Goal: Information Seeking & Learning: Understand process/instructions

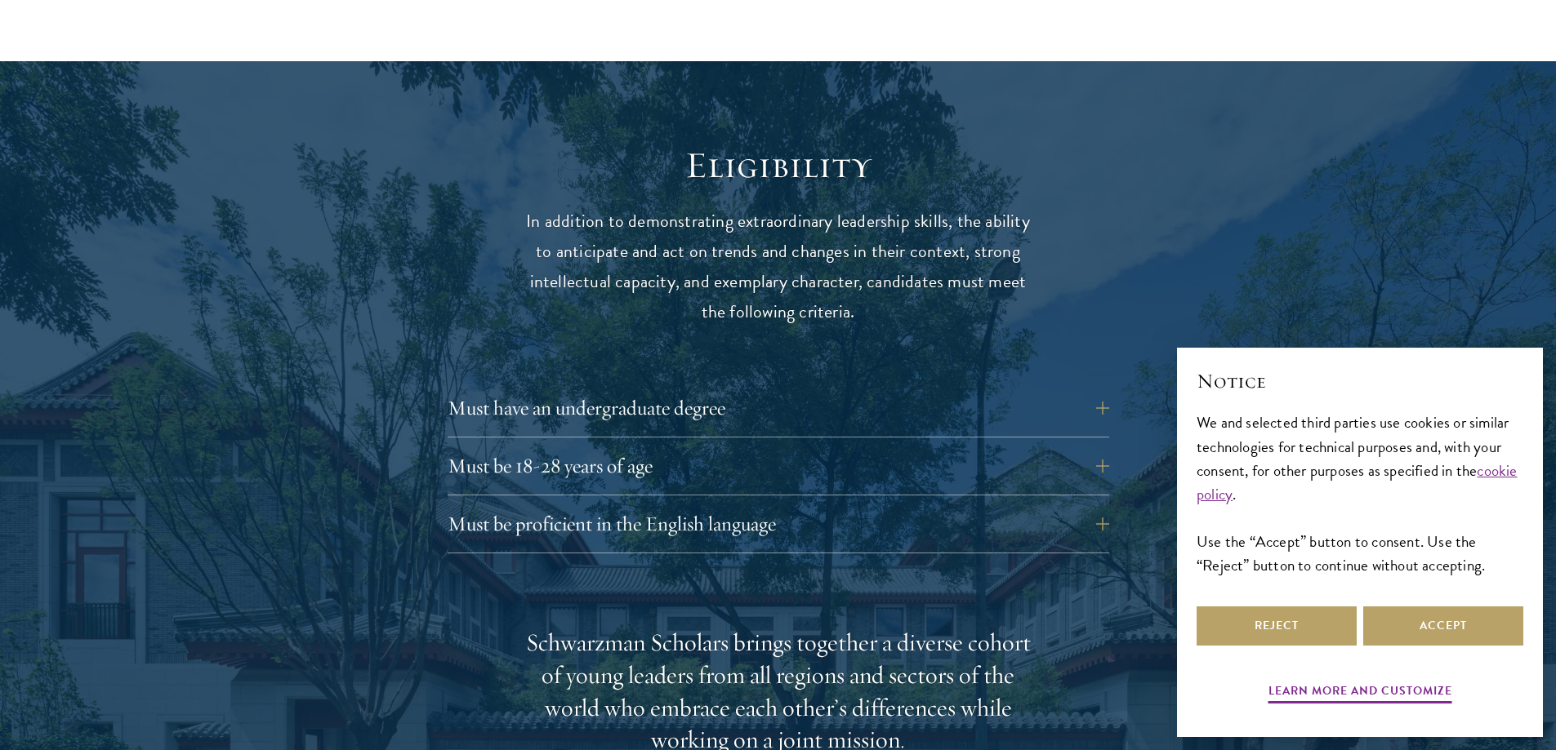
scroll to position [2090, 0]
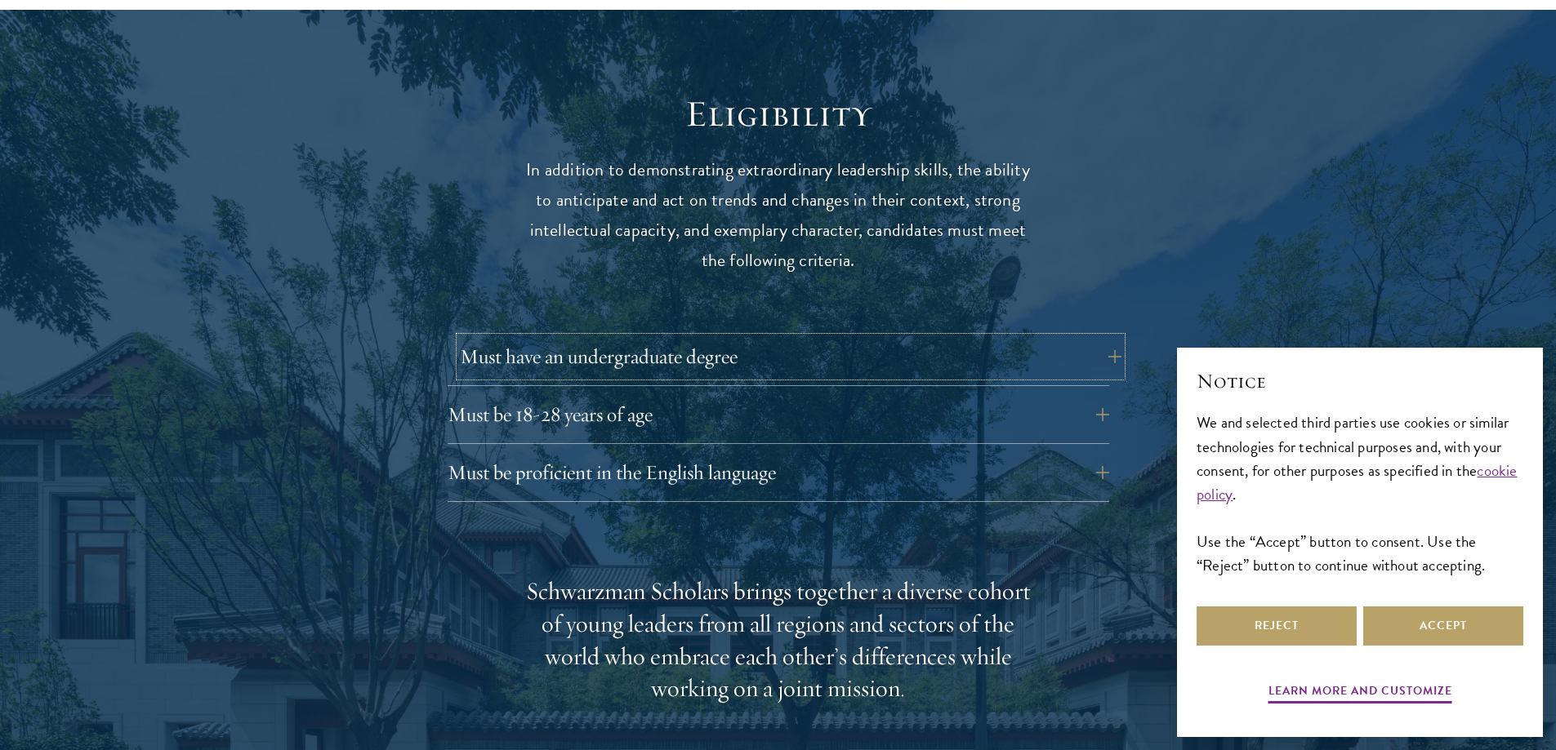
click at [1026, 337] on button "Must have an undergraduate degree" at bounding box center [790, 356] width 661 height 39
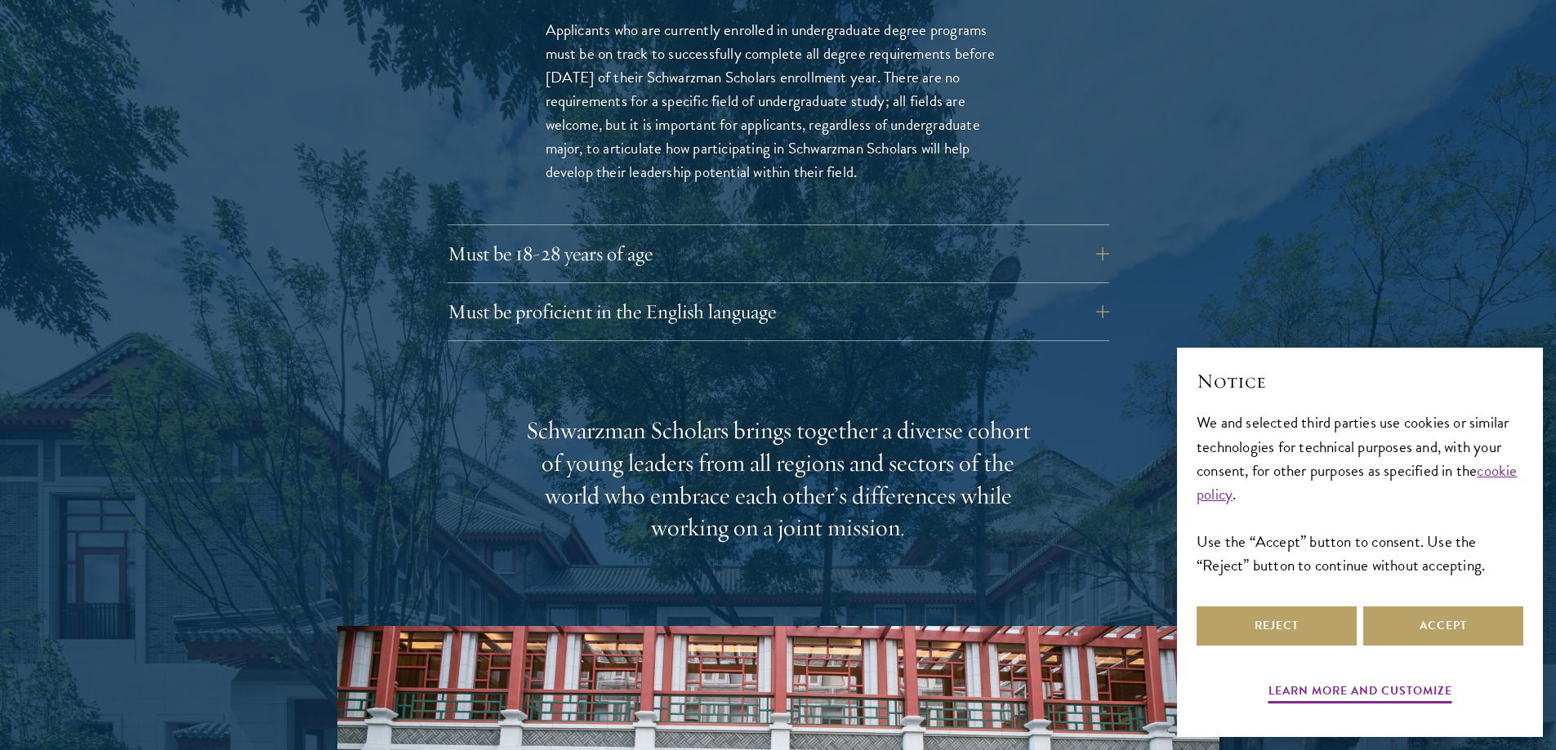
scroll to position [2535, 0]
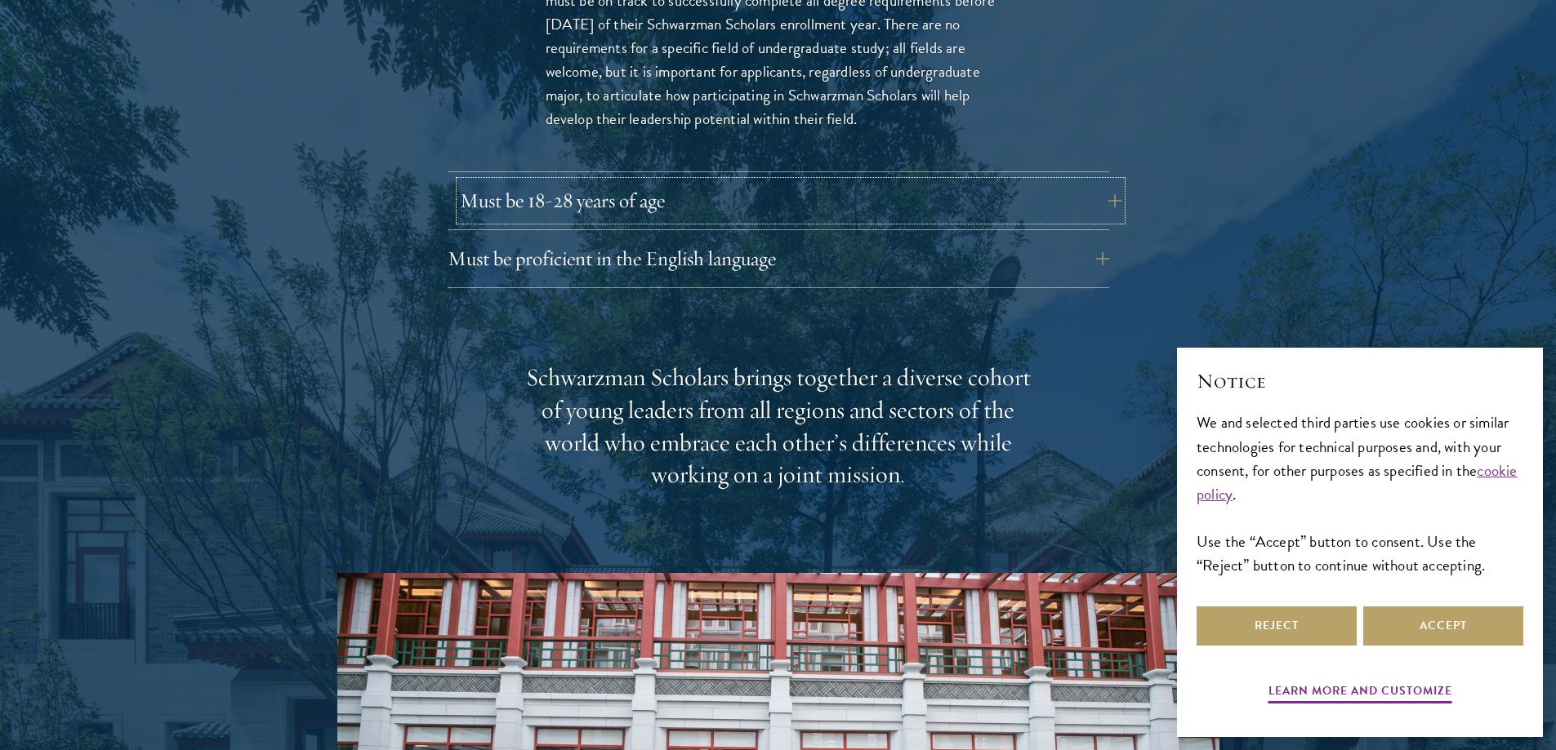
click at [1045, 181] on button "Must be 18-28 years of age" at bounding box center [790, 200] width 661 height 39
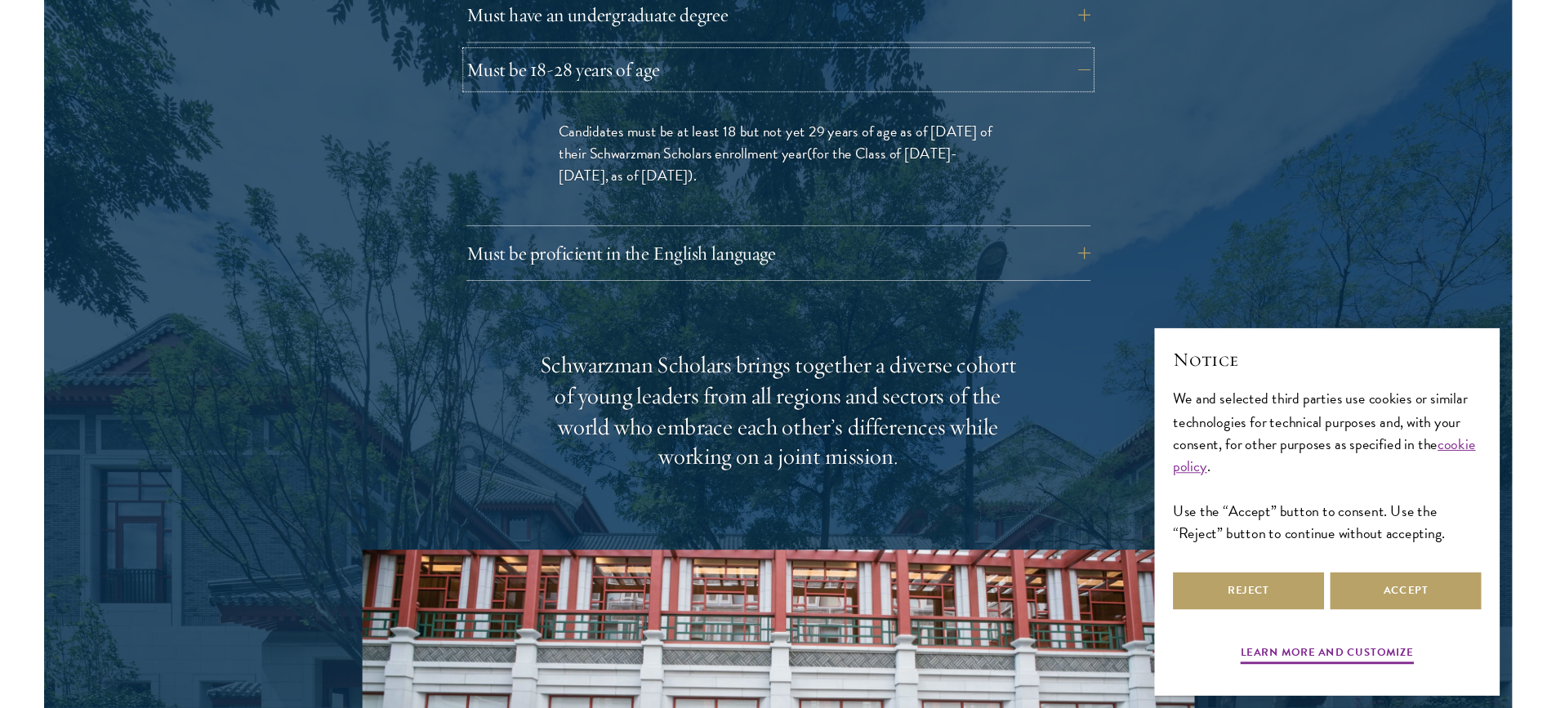
scroll to position [2450, 0]
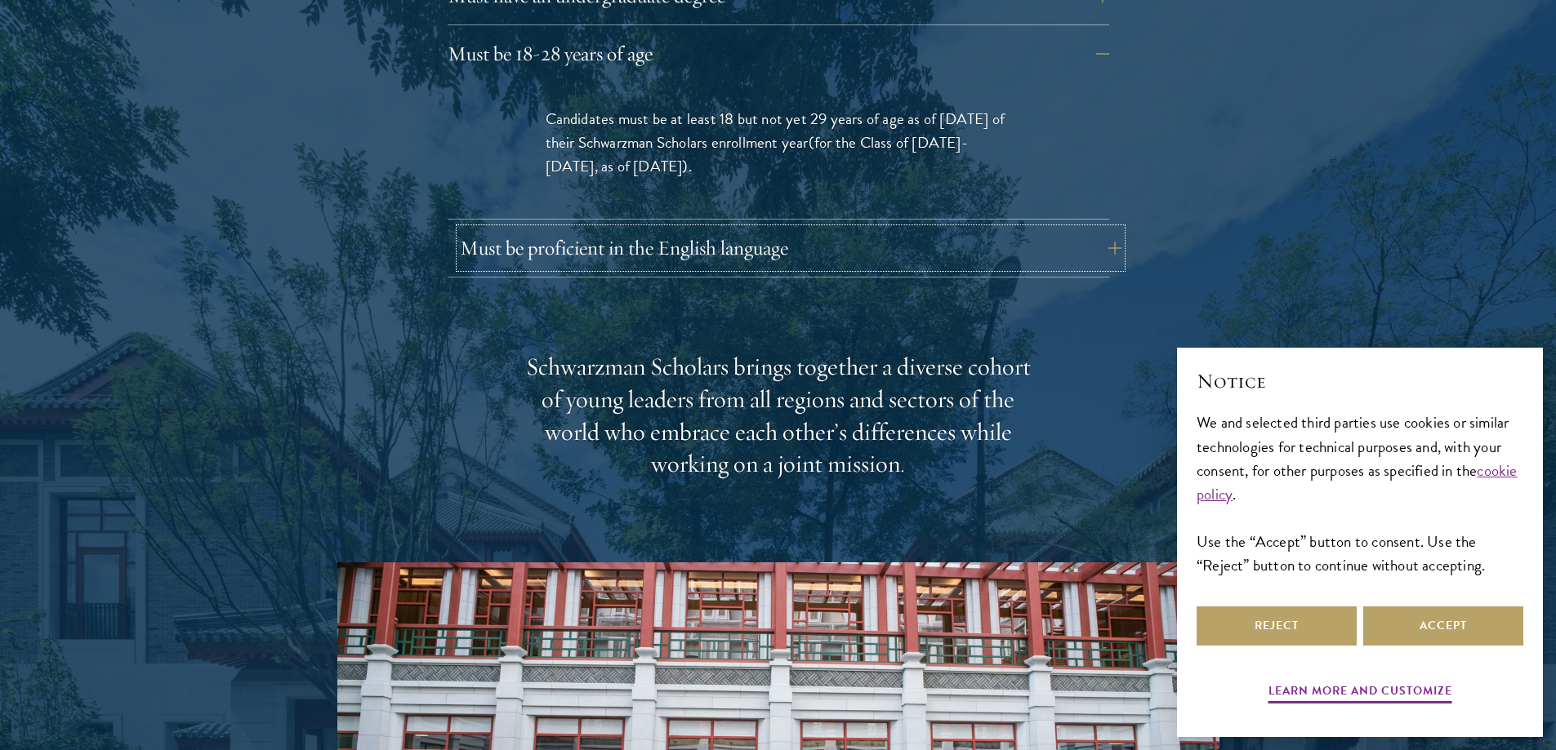
click at [945, 229] on button "Must be proficient in the English language" at bounding box center [790, 248] width 661 height 39
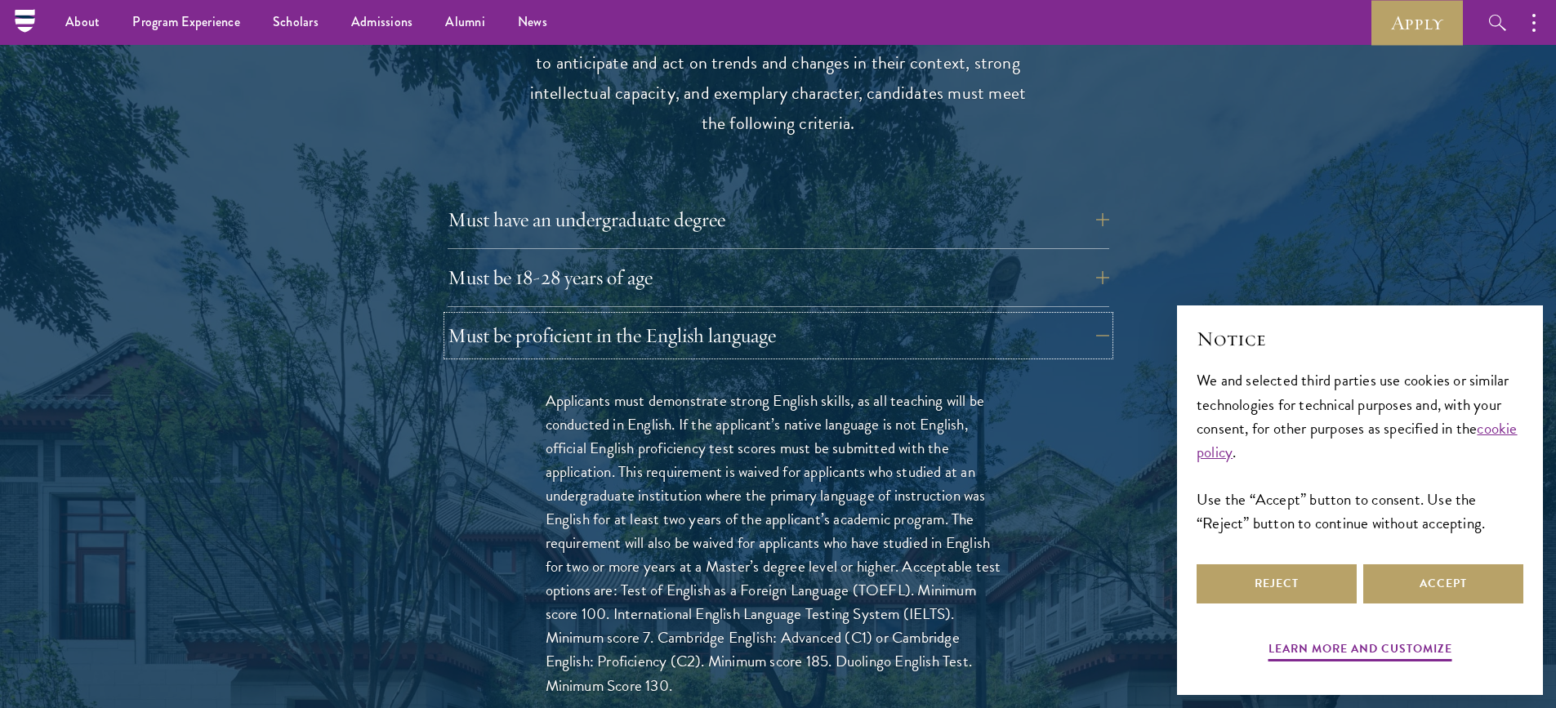
scroll to position [2222, 0]
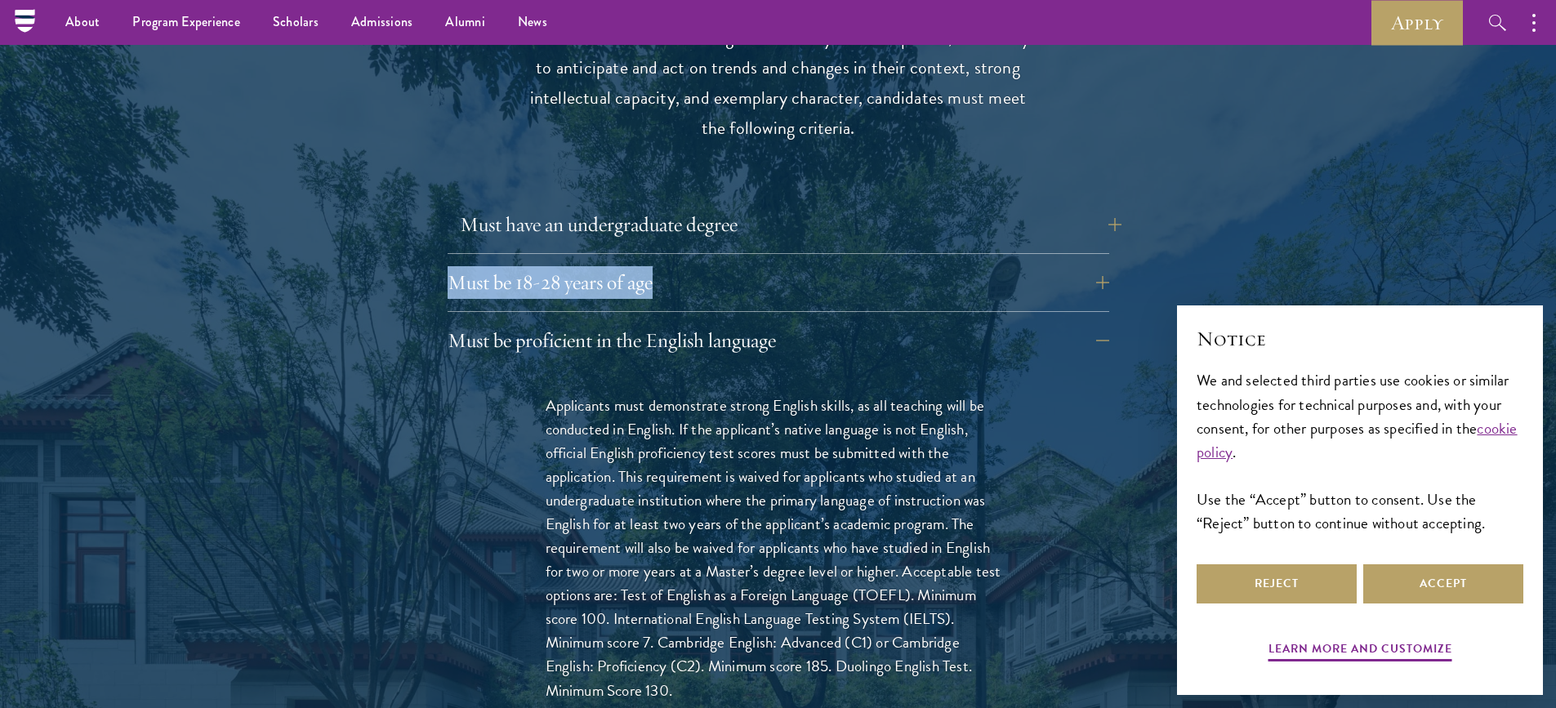
drag, startPoint x: 1049, startPoint y: 222, endPoint x: 1049, endPoint y: 208, distance: 13.9
click at [1049, 208] on div "Must have an undergraduate degree Applicants who are currently enrolled in unde…" at bounding box center [777, 506] width 661 height 602
click at [1049, 208] on button "Must have an undergraduate degree" at bounding box center [790, 224] width 661 height 39
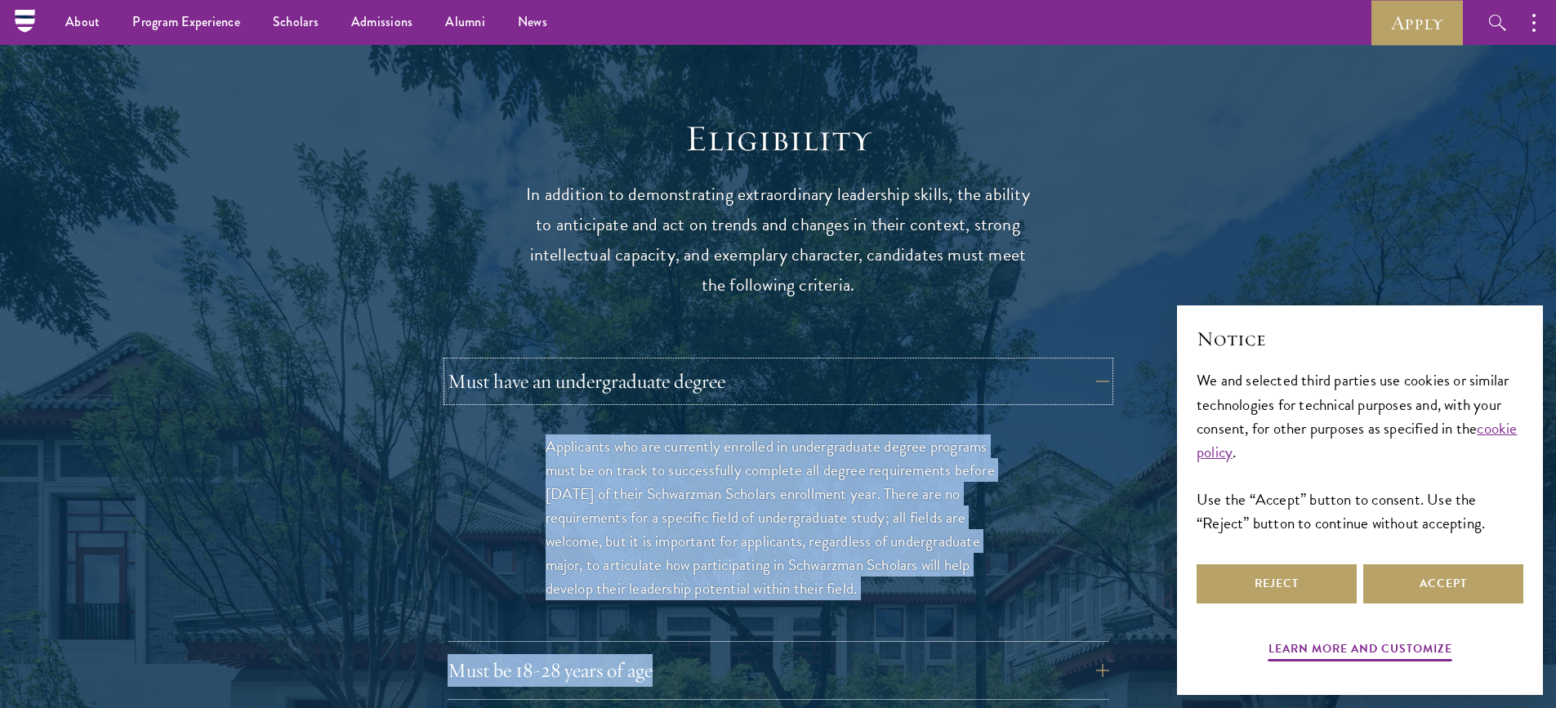
scroll to position [2058, 0]
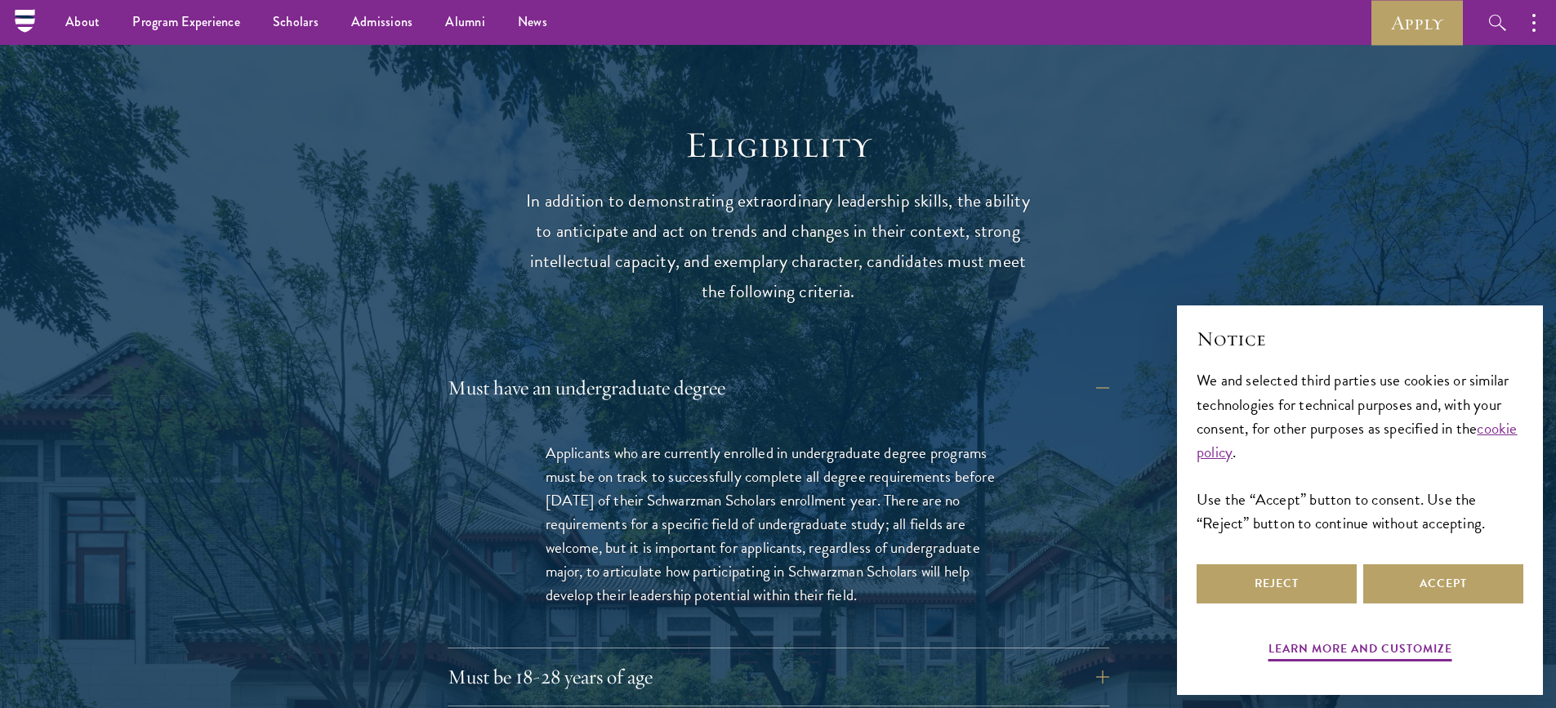
click at [1293, 594] on button "Reject" at bounding box center [1276, 583] width 160 height 39
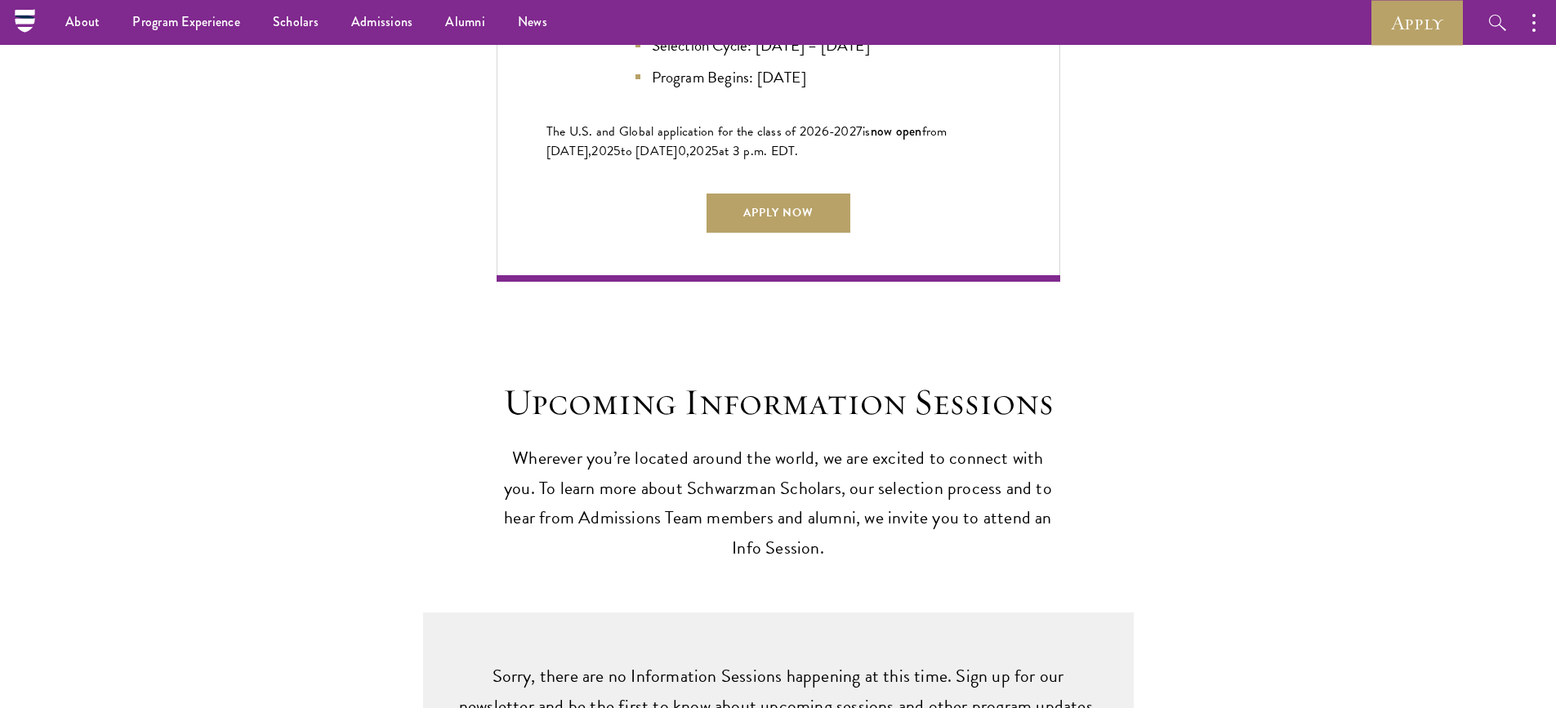
scroll to position [4181, 0]
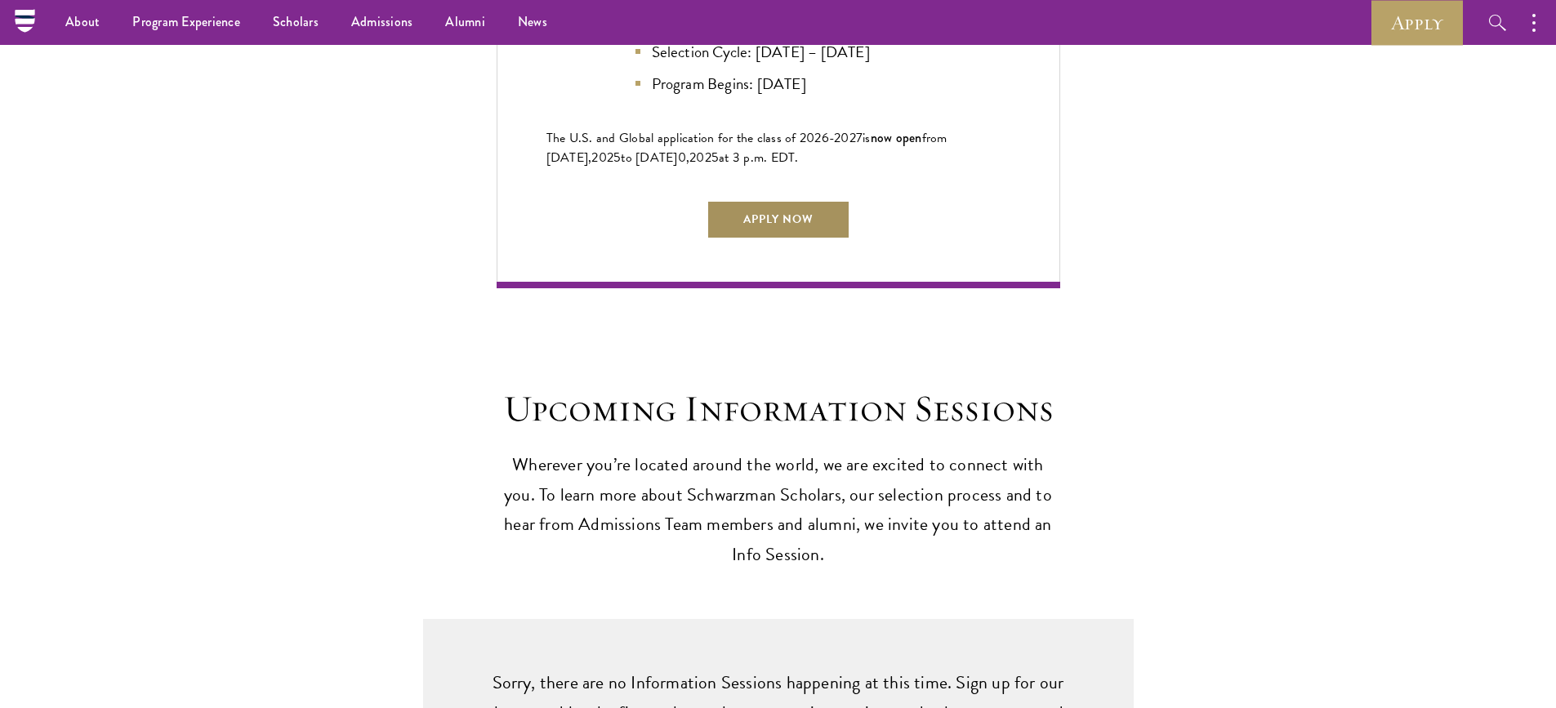
click at [806, 215] on link "Apply Now" at bounding box center [778, 219] width 144 height 39
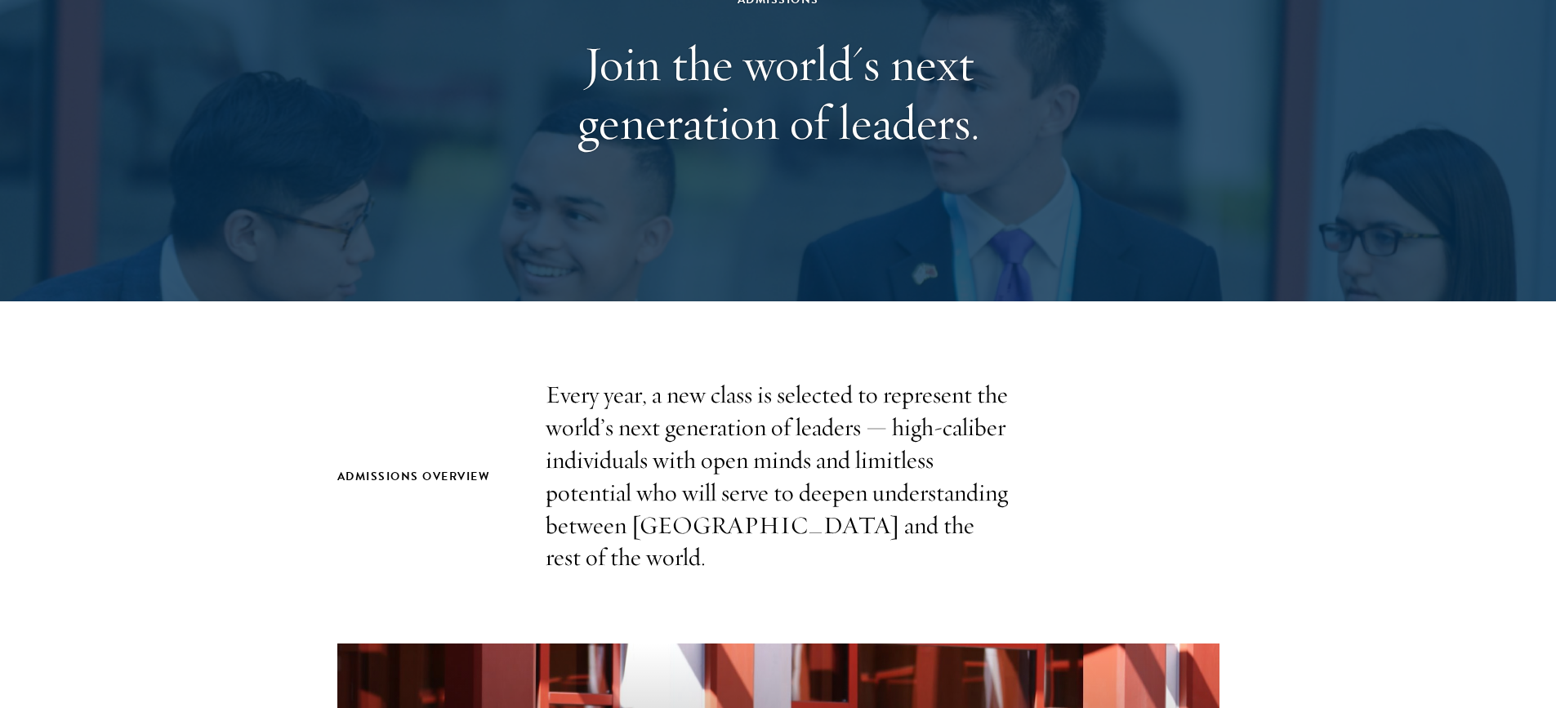
scroll to position [0, 0]
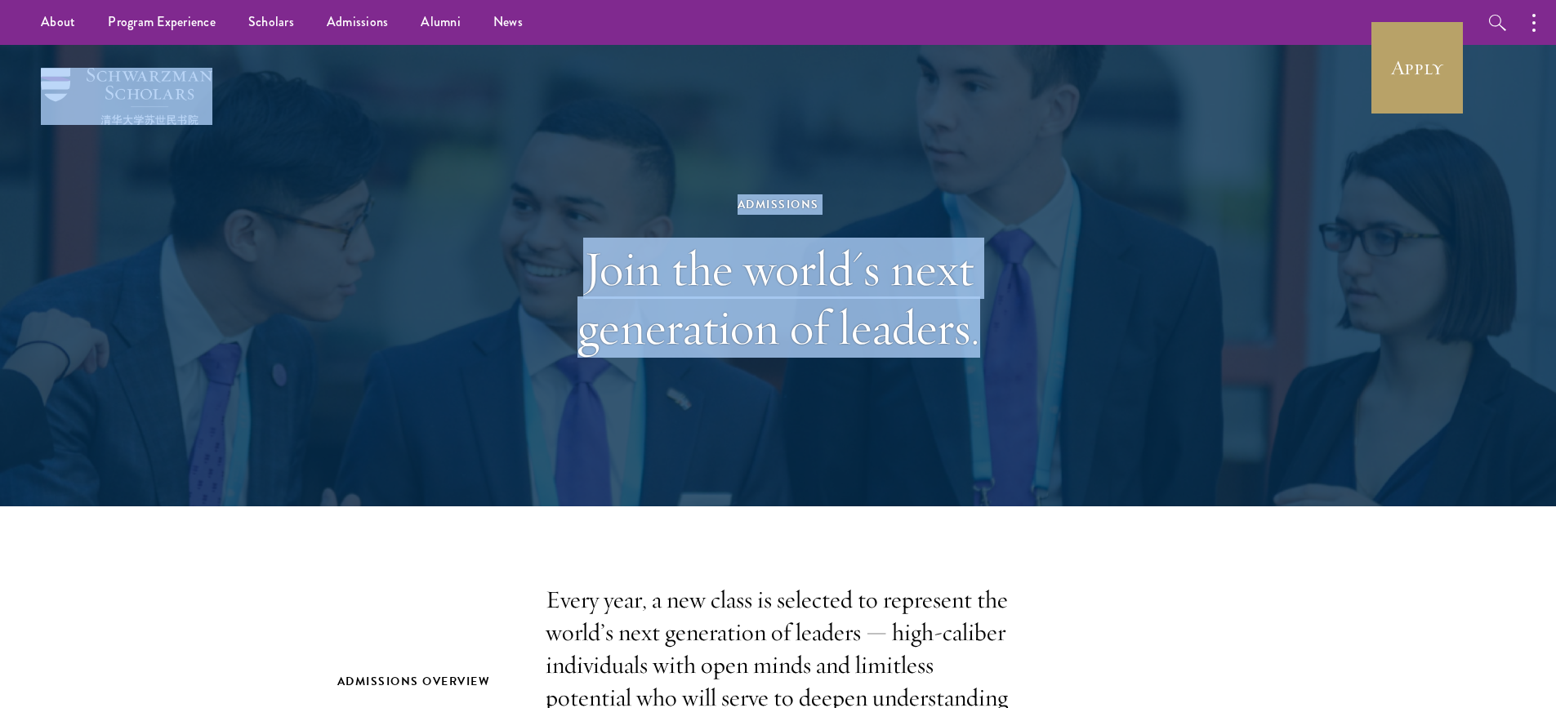
drag, startPoint x: 59, startPoint y: 64, endPoint x: 131, endPoint y: 69, distance: 72.1
click at [131, 69] on header "Admissions Join the world's next generation of leaders." at bounding box center [778, 275] width 1556 height 461
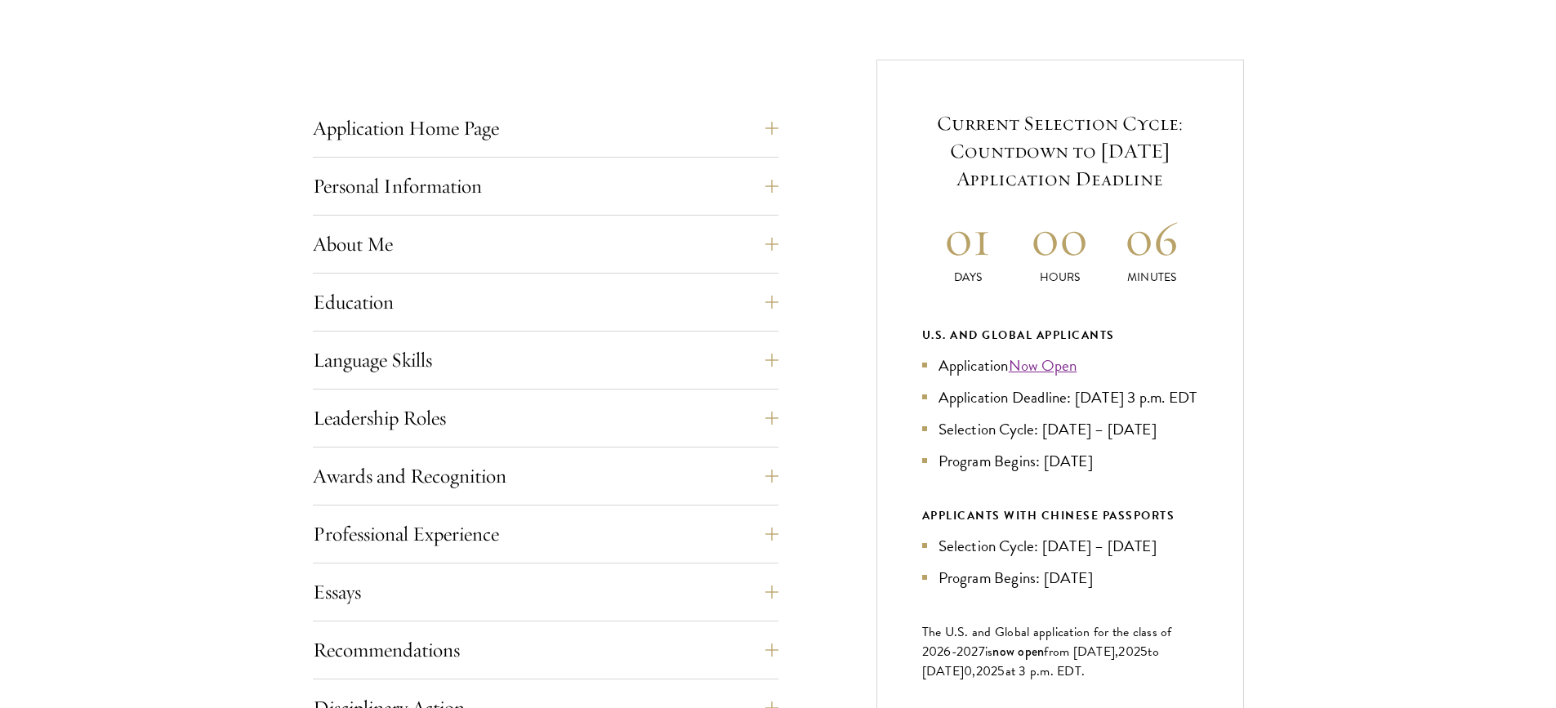
scroll to position [621, 0]
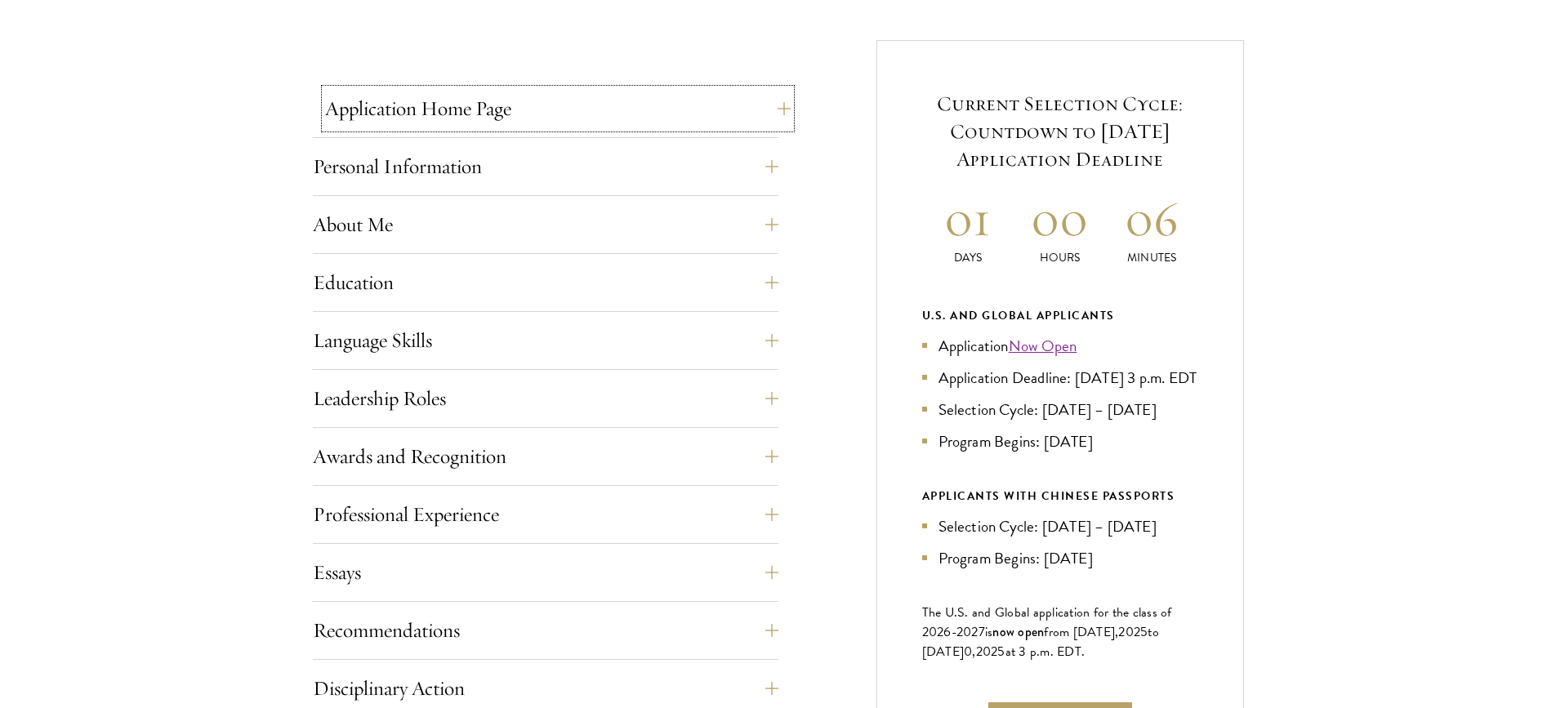
click at [678, 119] on button "Application Home Page" at bounding box center [557, 108] width 465 height 39
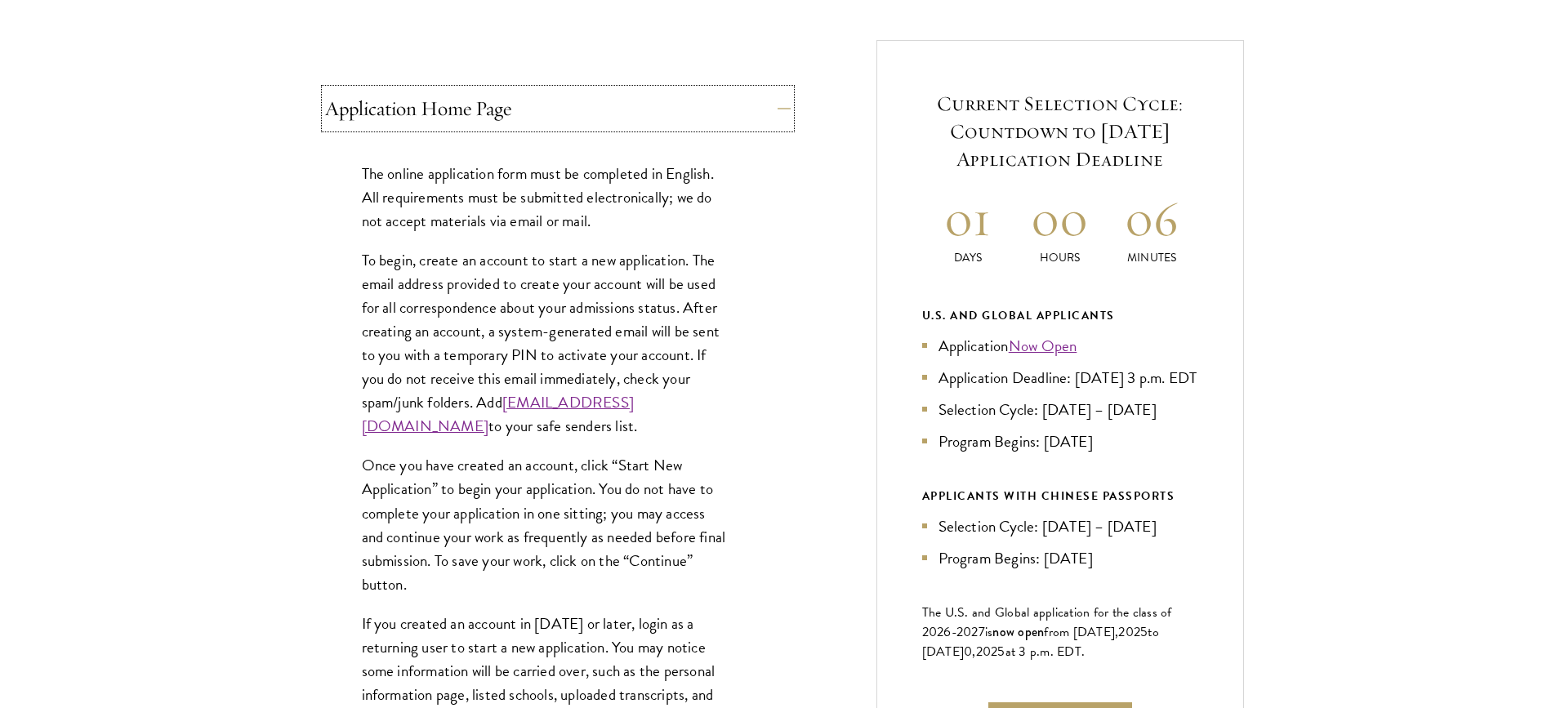
click at [678, 119] on button "Application Home Page" at bounding box center [557, 108] width 465 height 39
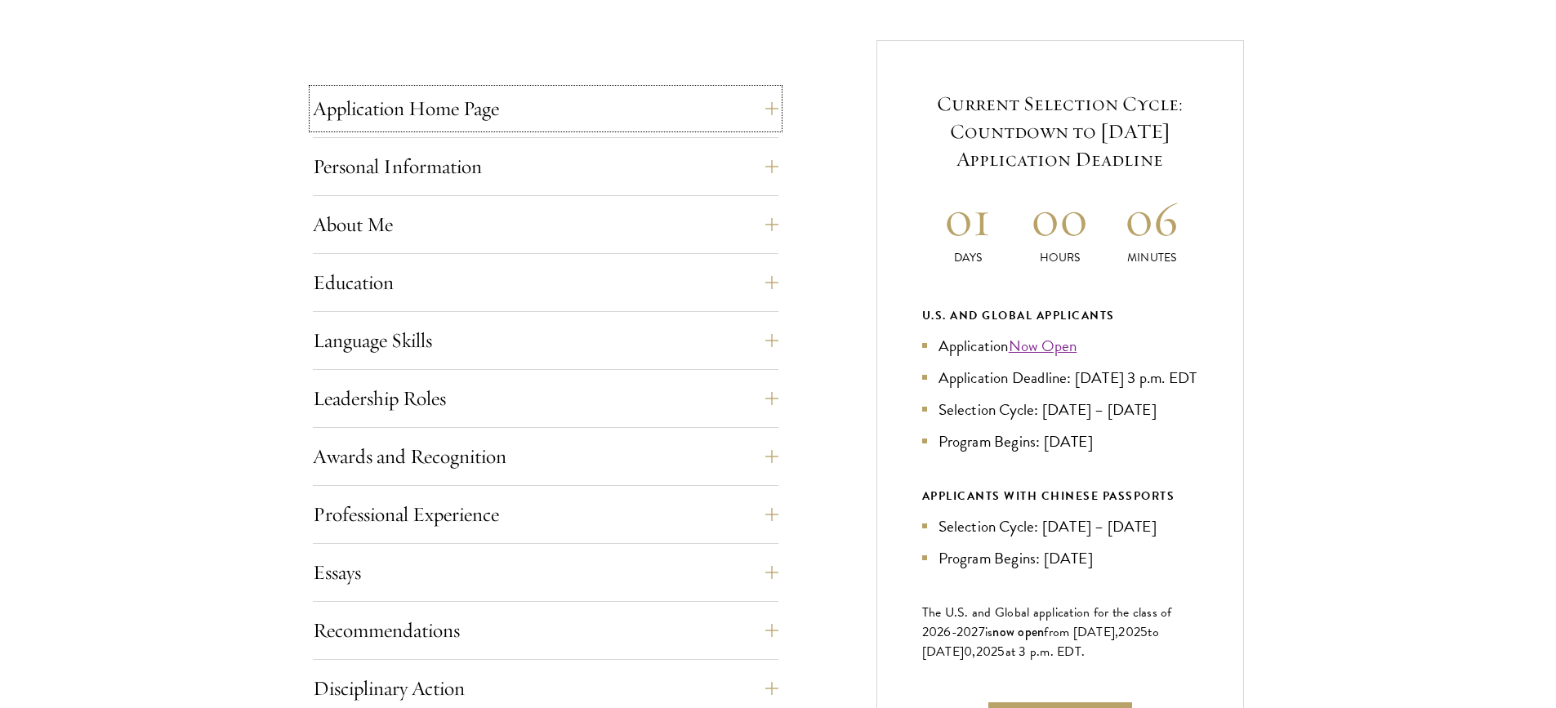
scroll to position [653, 0]
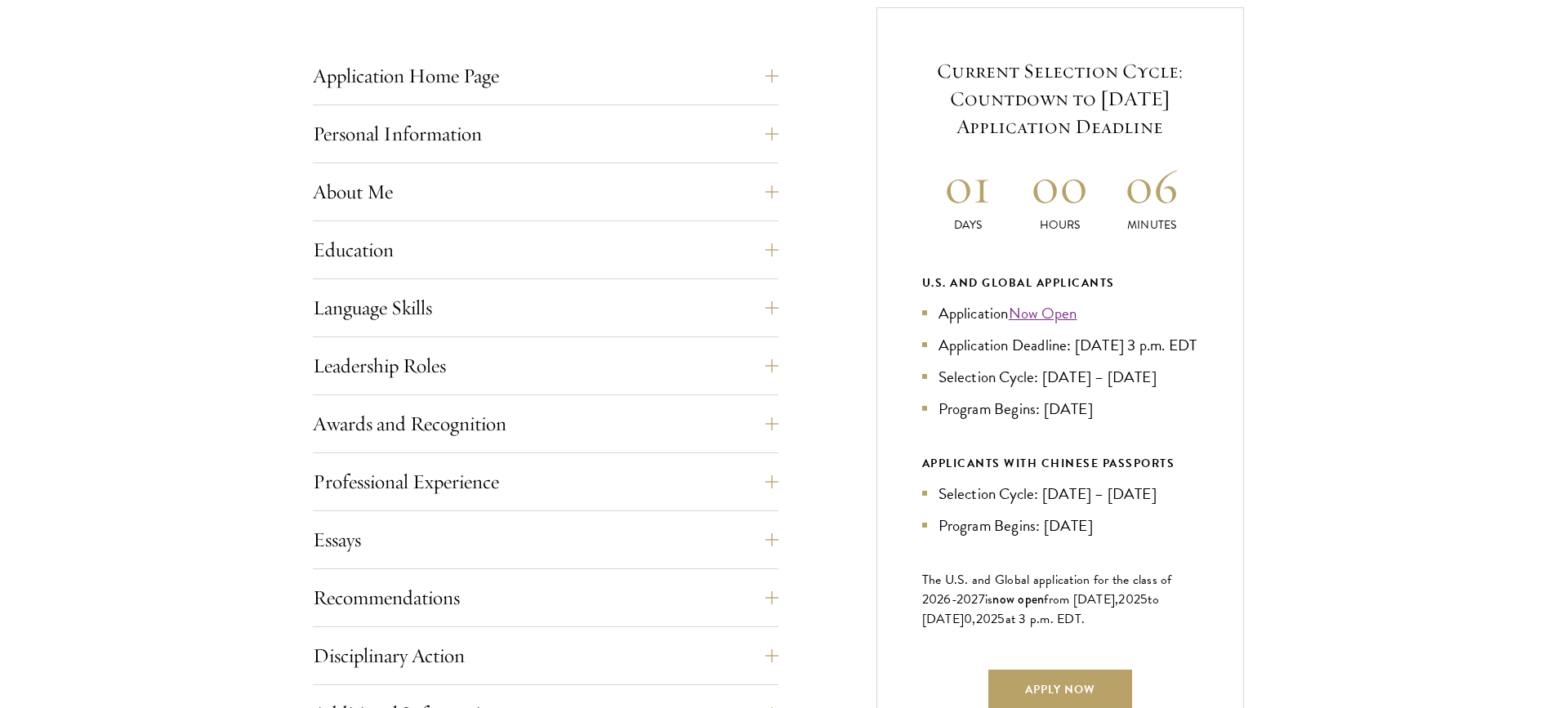
click at [648, 621] on div "Recommendations Register three recommenders by providing their names, professio…" at bounding box center [545, 602] width 465 height 49
click at [771, 603] on button "Recommendations" at bounding box center [557, 597] width 465 height 39
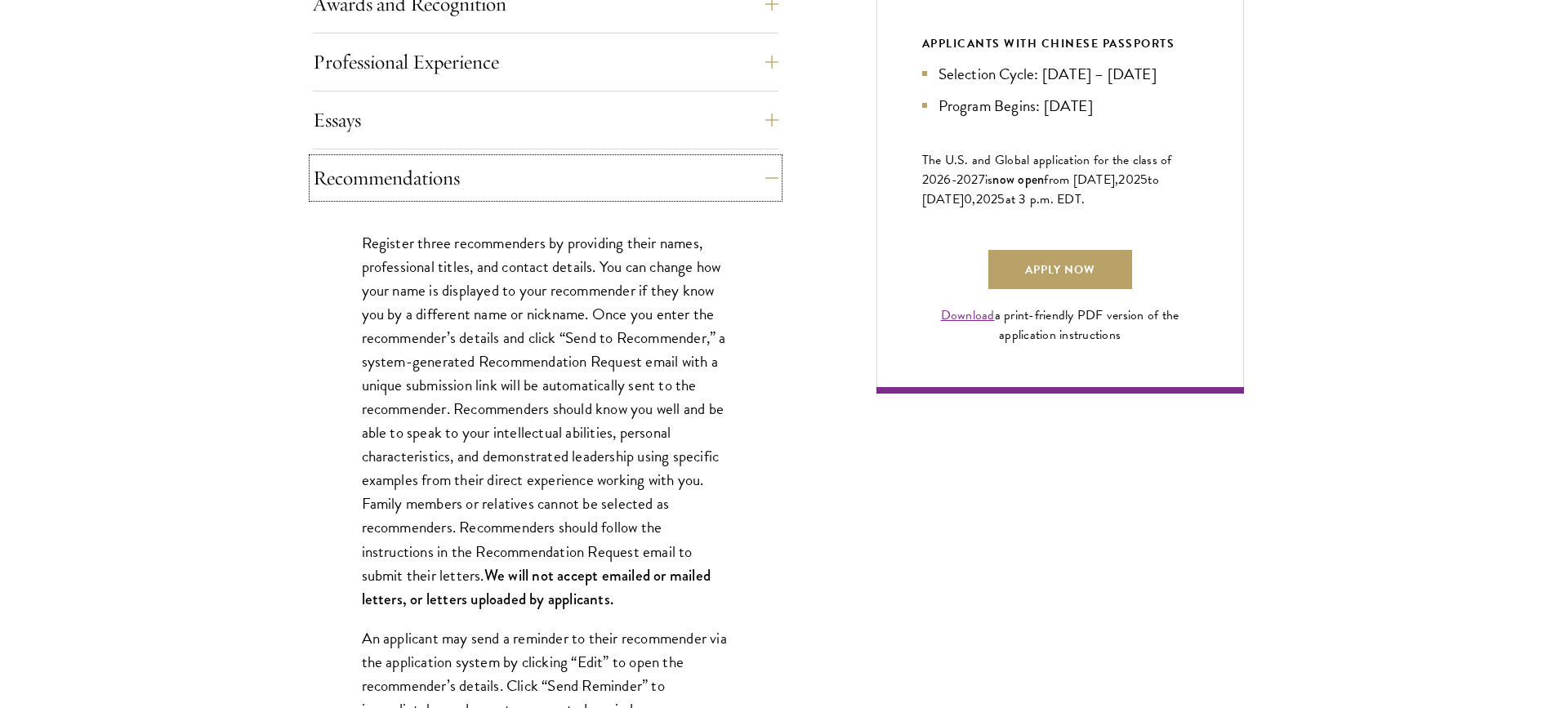
scroll to position [1078, 0]
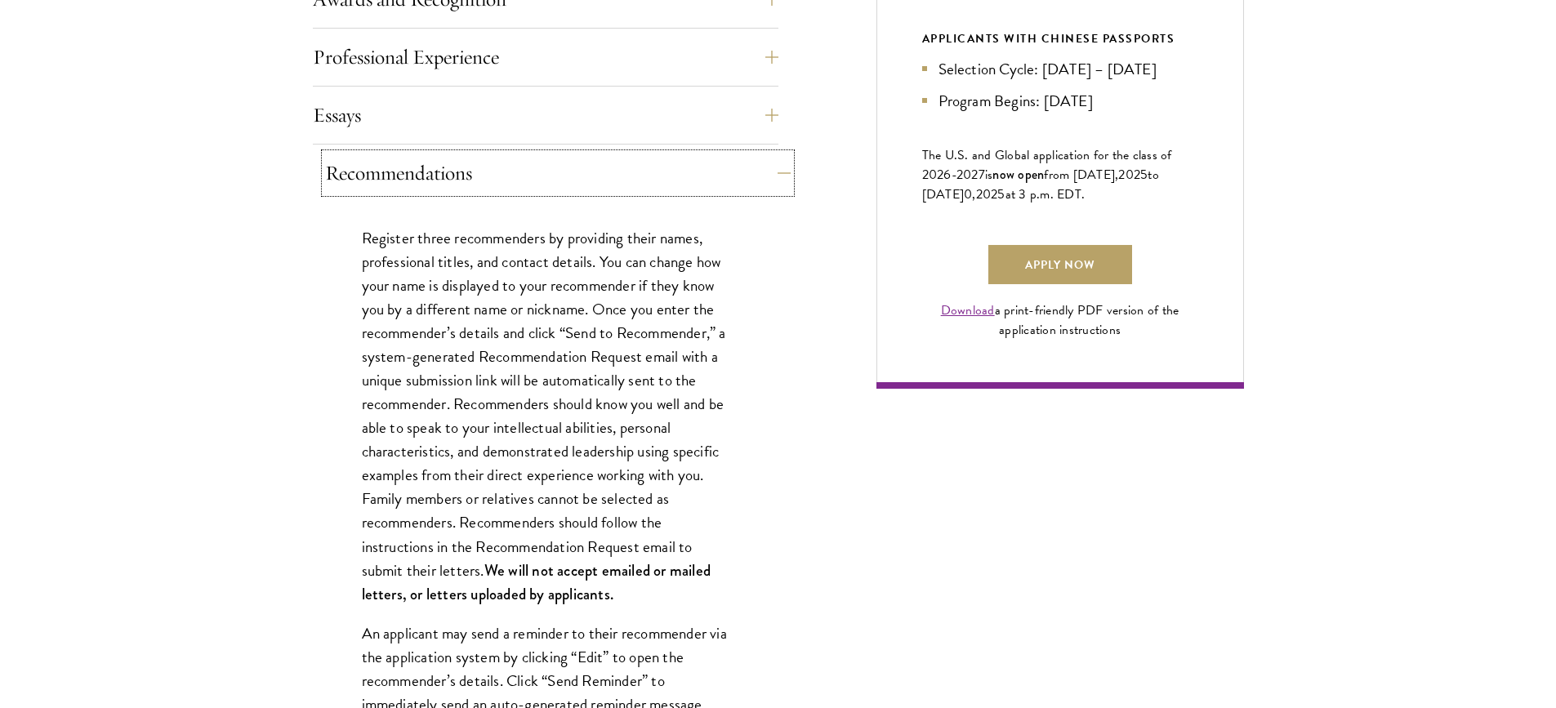
click at [769, 172] on button "Recommendations" at bounding box center [557, 173] width 465 height 39
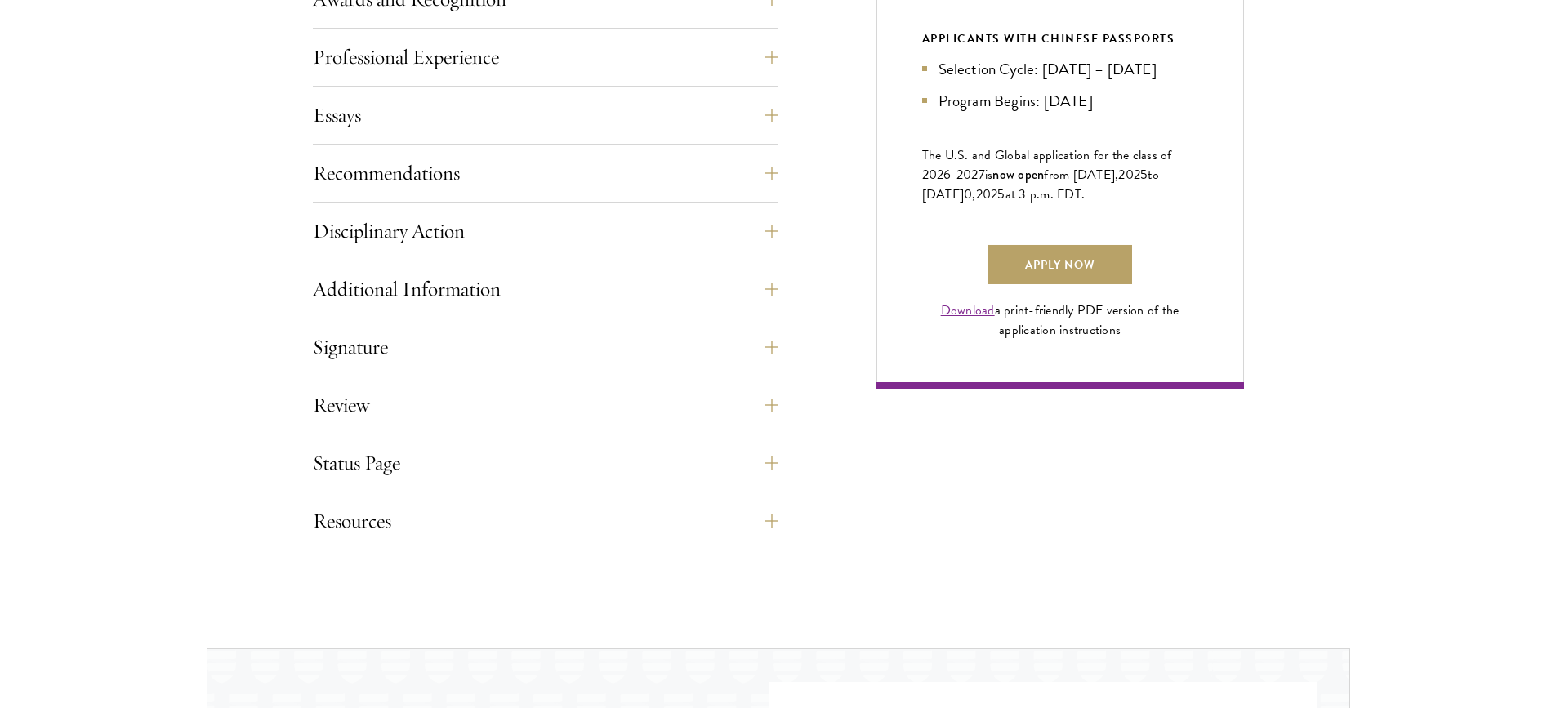
click at [678, 140] on div "Essays Each applicant is required to provide two essays and two short answer re…" at bounding box center [545, 120] width 465 height 49
click at [768, 118] on button "Essays" at bounding box center [557, 115] width 465 height 39
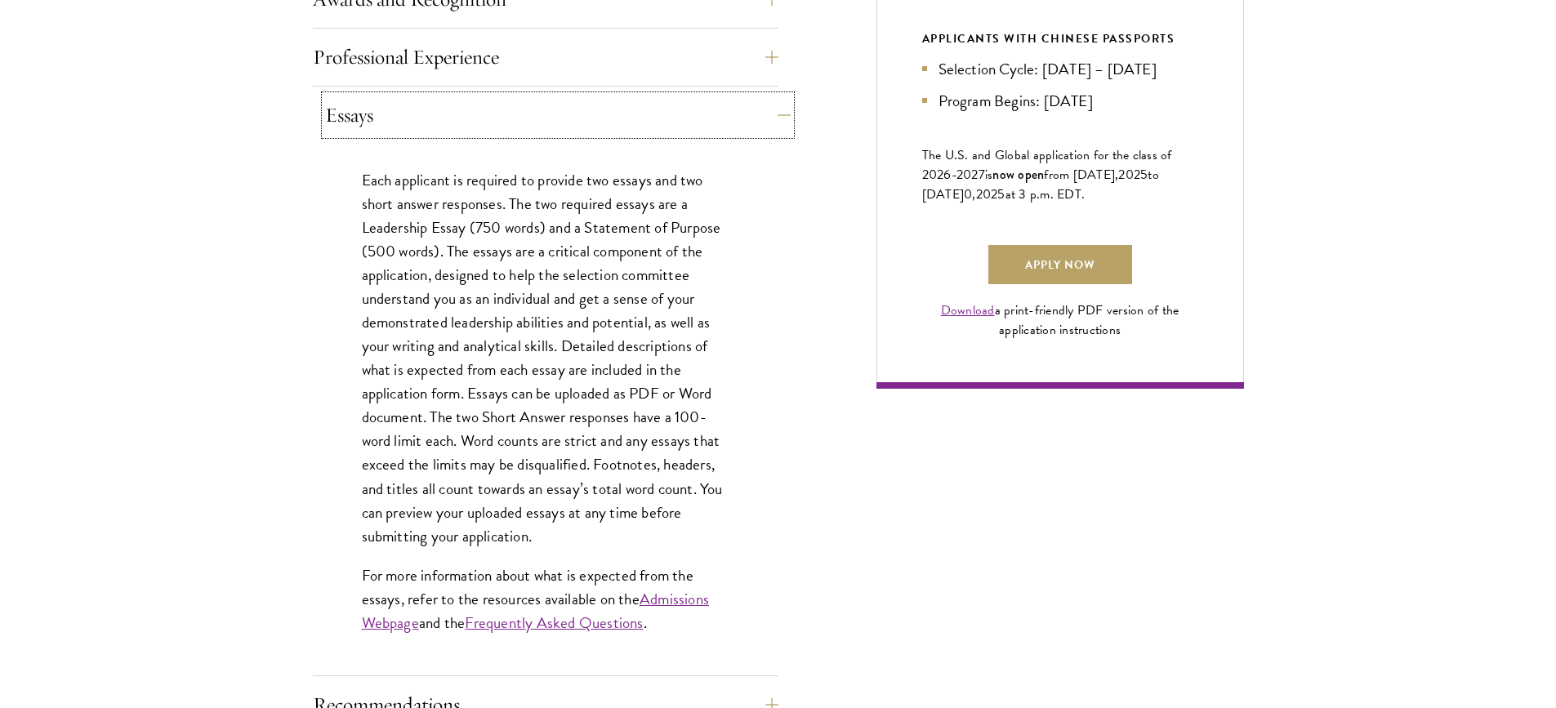
click at [776, 113] on button "Essays" at bounding box center [557, 115] width 465 height 39
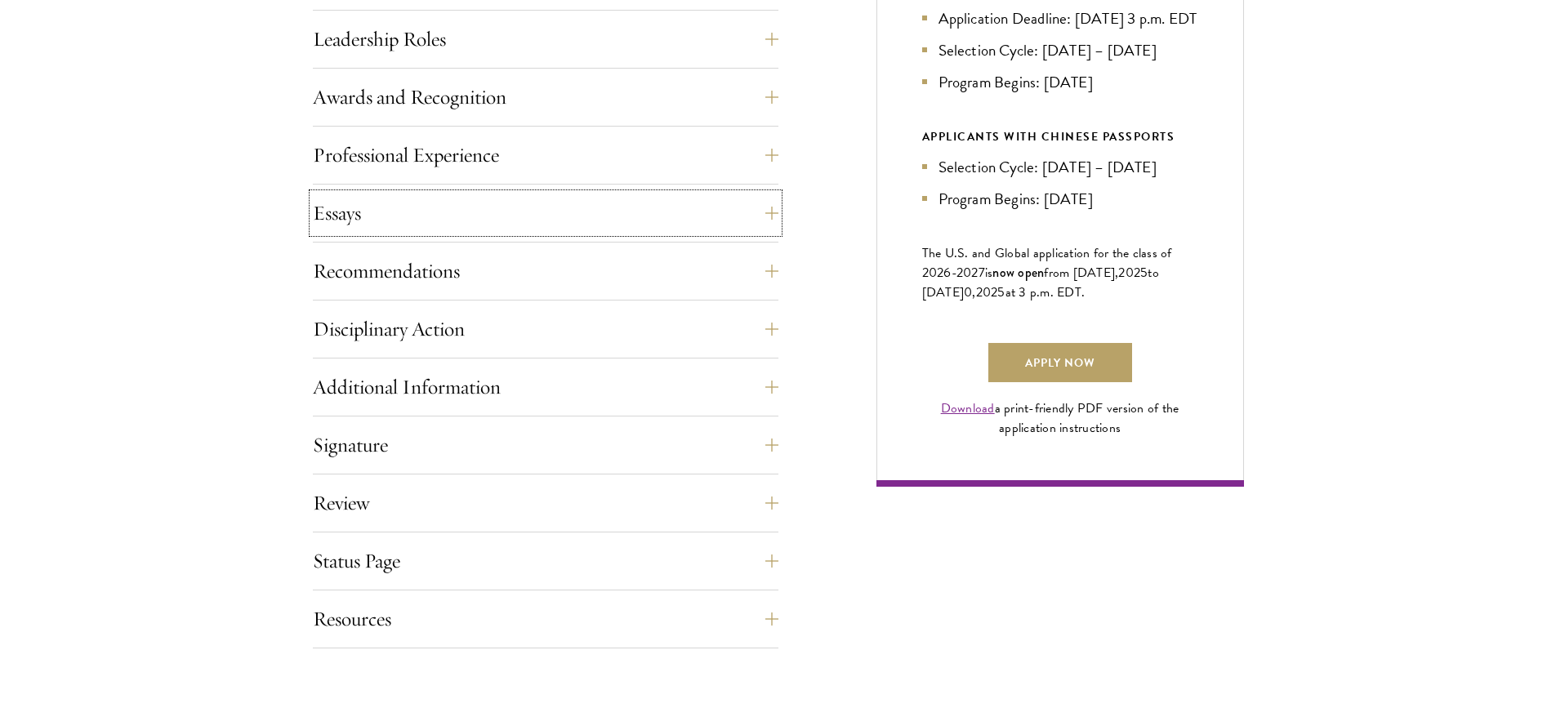
scroll to position [1013, 0]
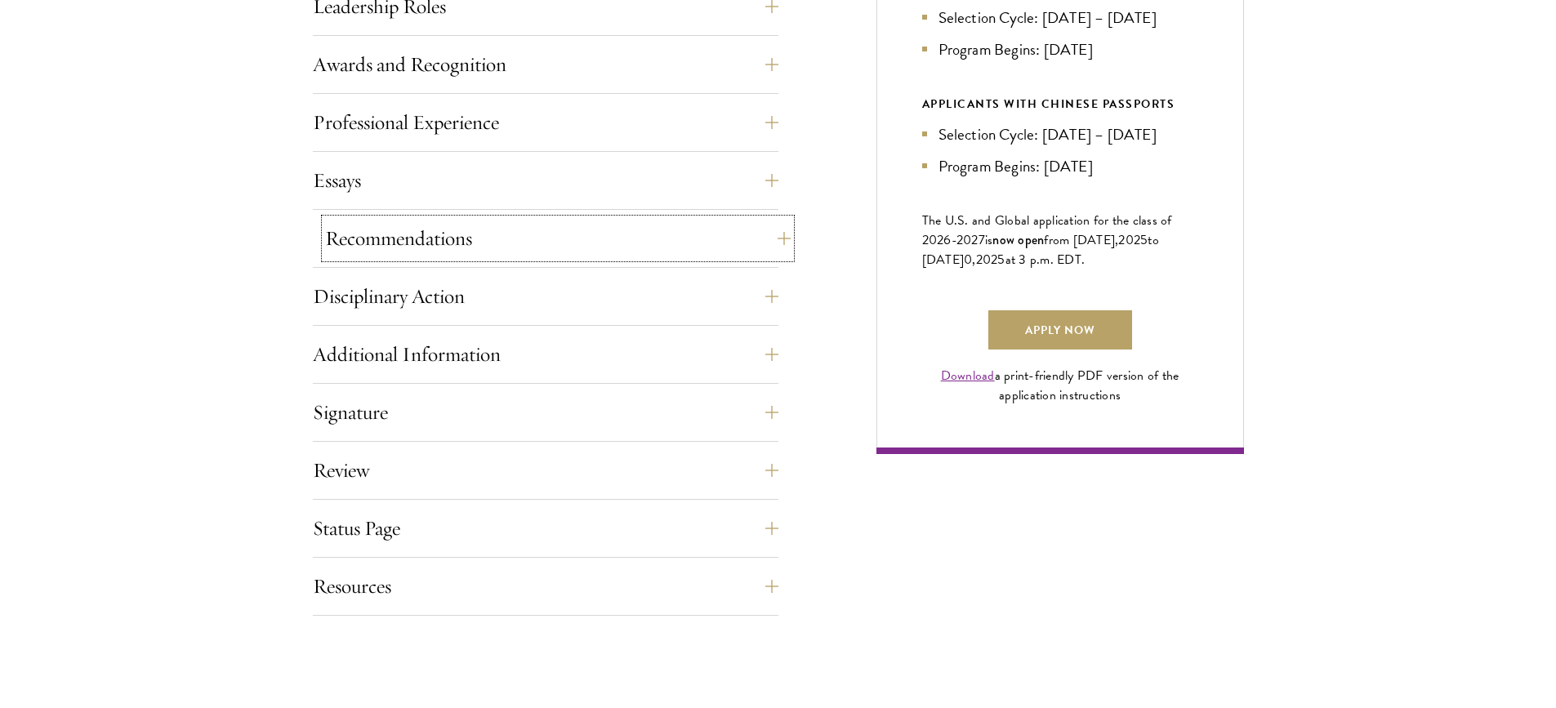
click at [637, 228] on button "Recommendations" at bounding box center [557, 238] width 465 height 39
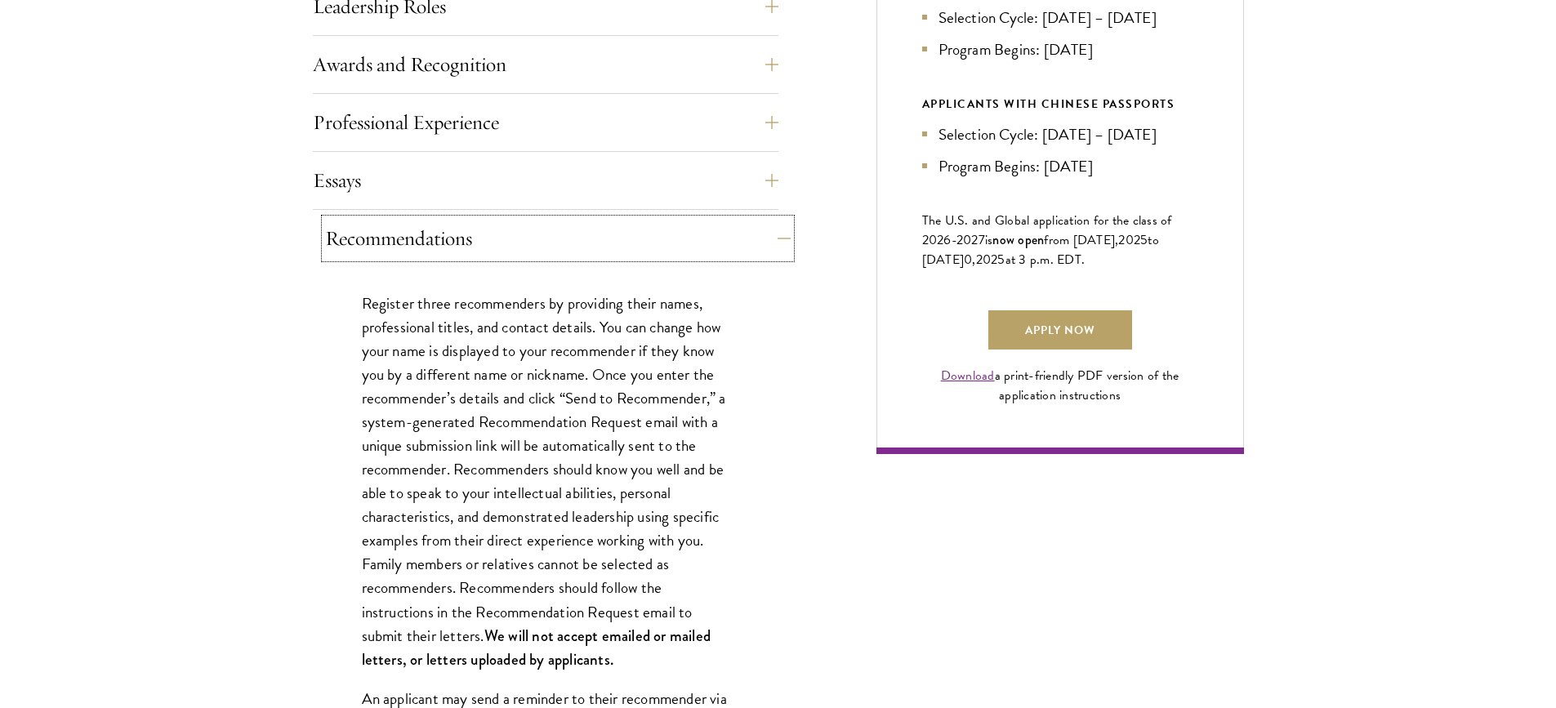
click at [637, 228] on button "Recommendations" at bounding box center [557, 238] width 465 height 39
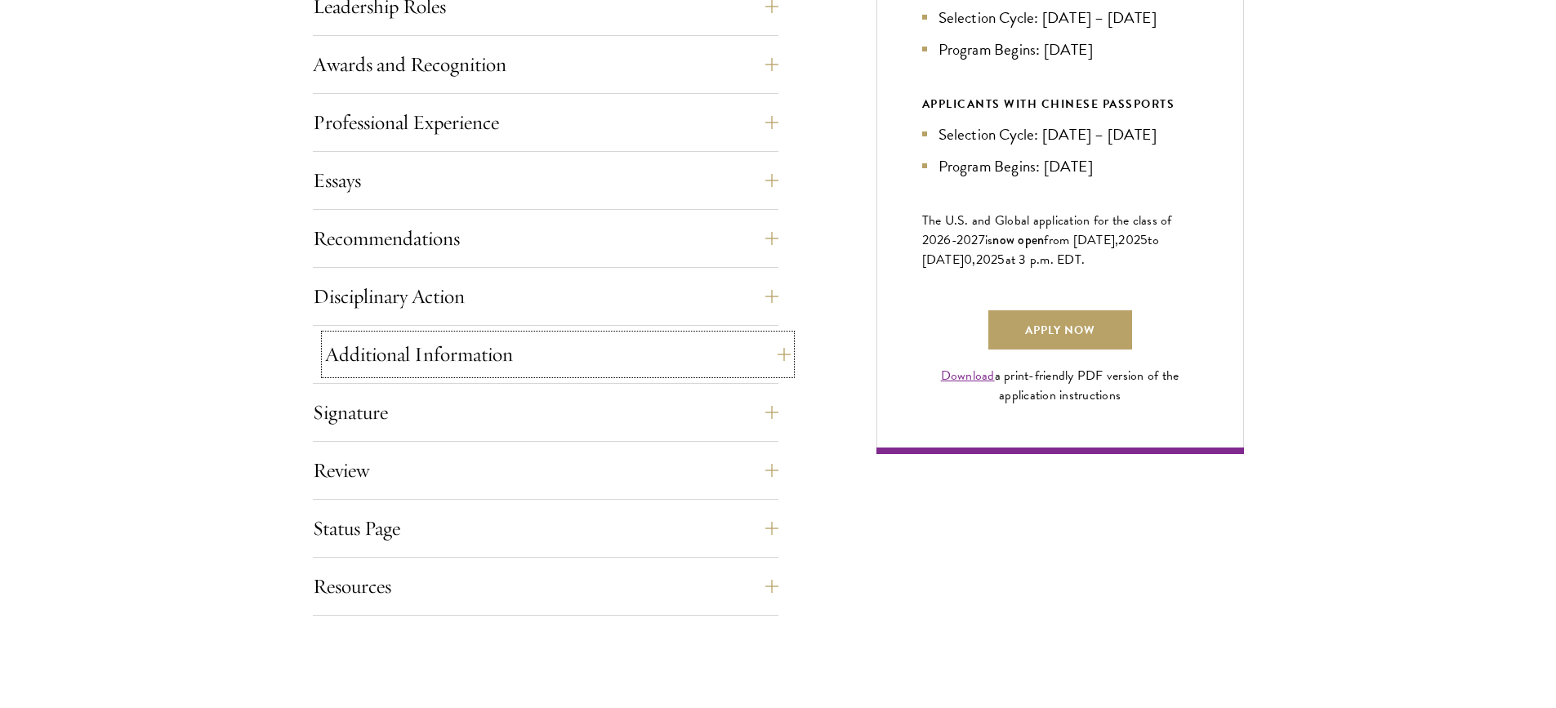
click at [669, 373] on button "Additional Information" at bounding box center [557, 354] width 465 height 39
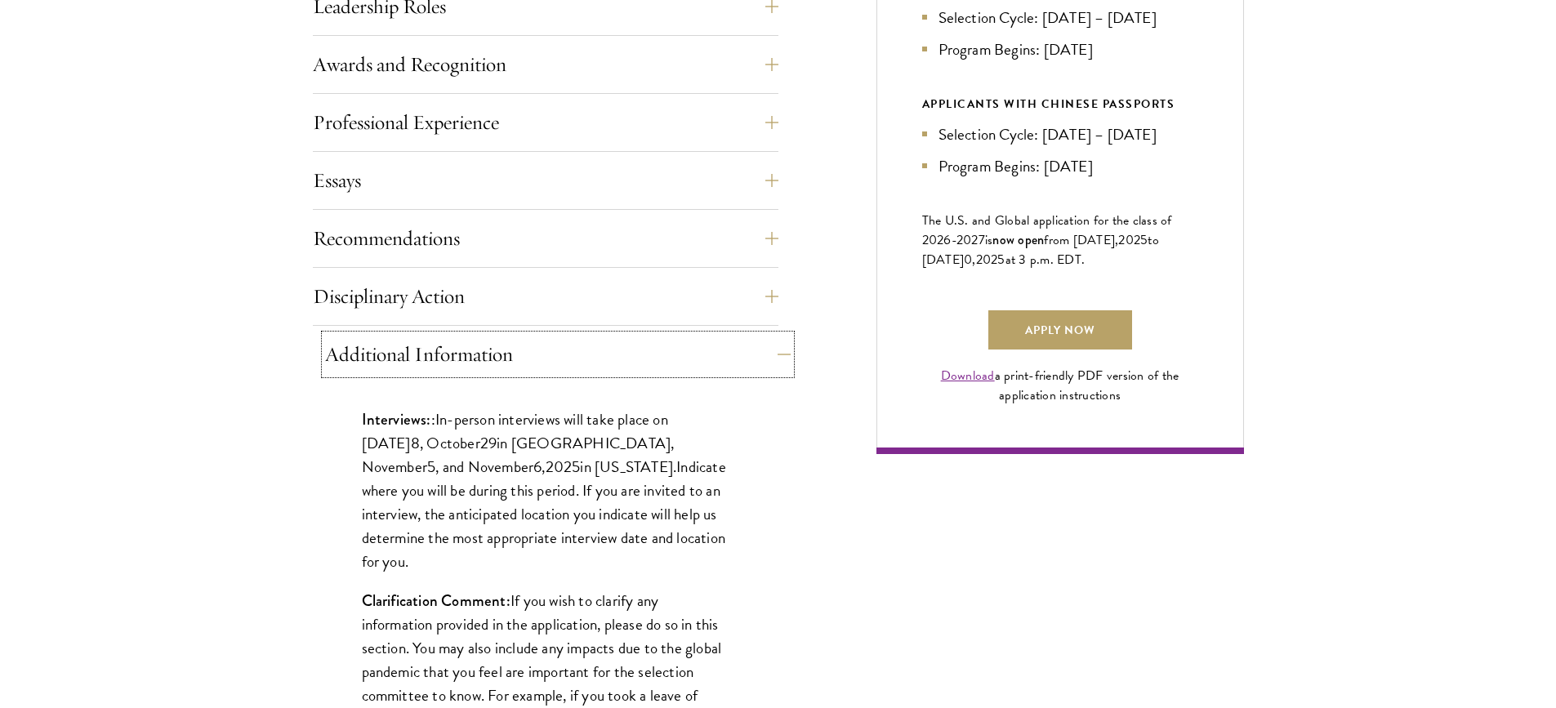
click at [669, 373] on button "Additional Information" at bounding box center [557, 354] width 465 height 39
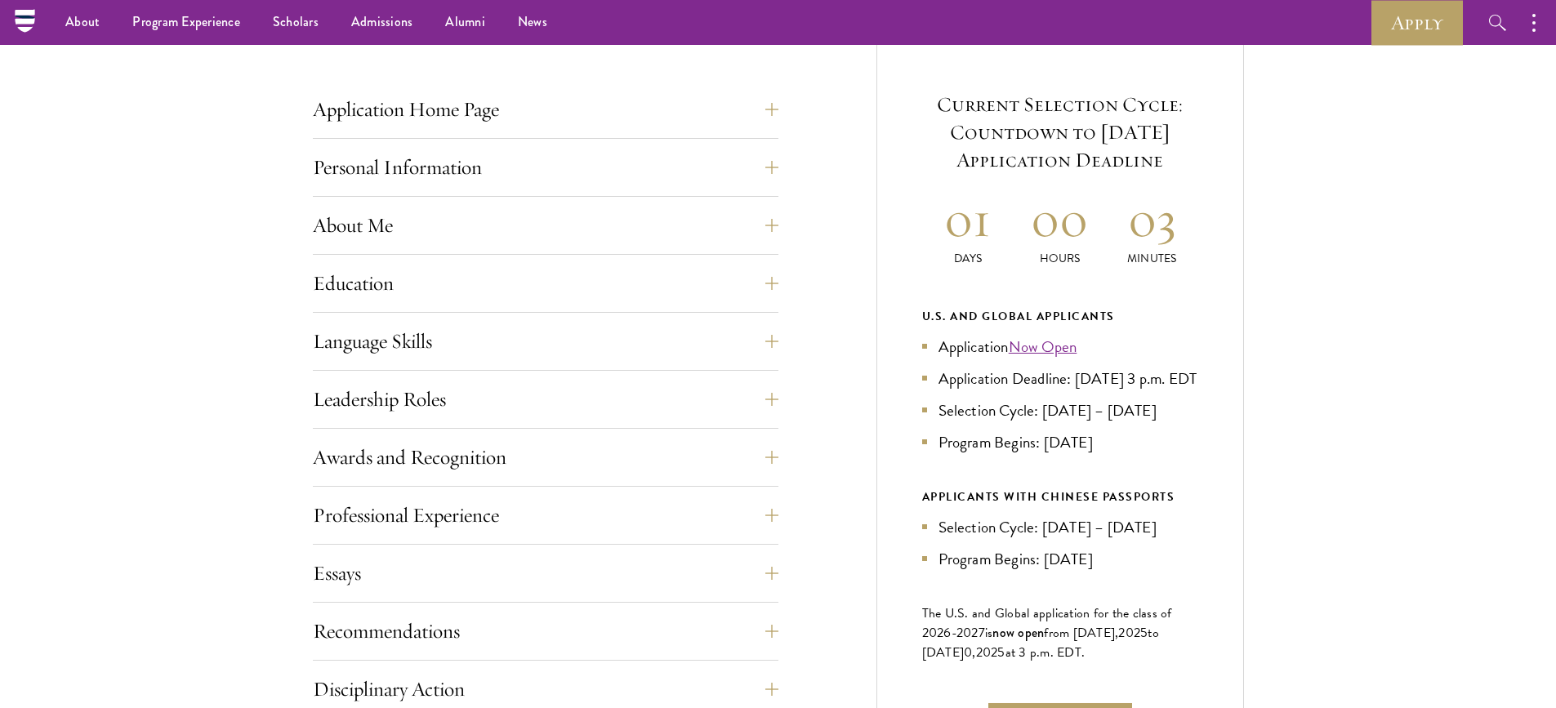
scroll to position [588, 0]
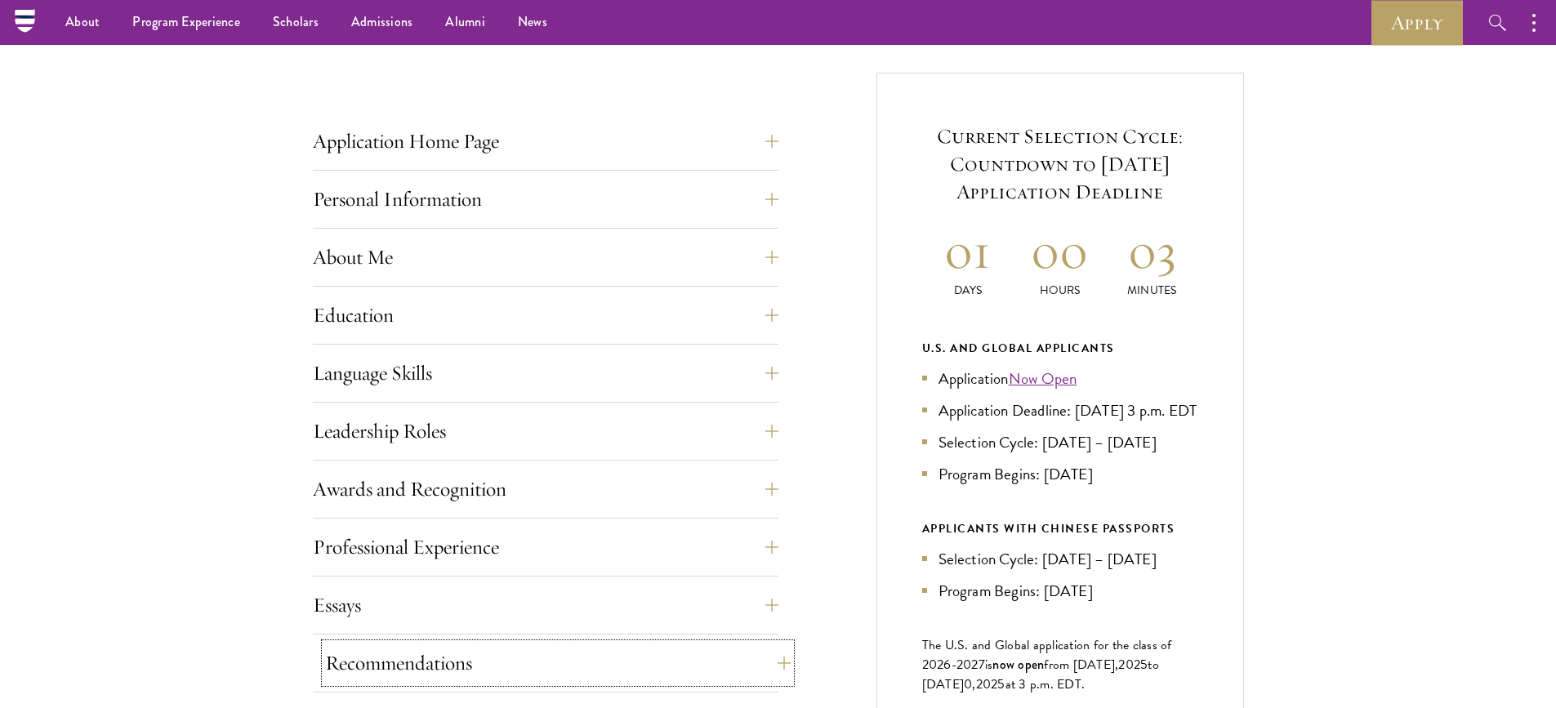
click at [665, 666] on button "Recommendations" at bounding box center [557, 662] width 465 height 39
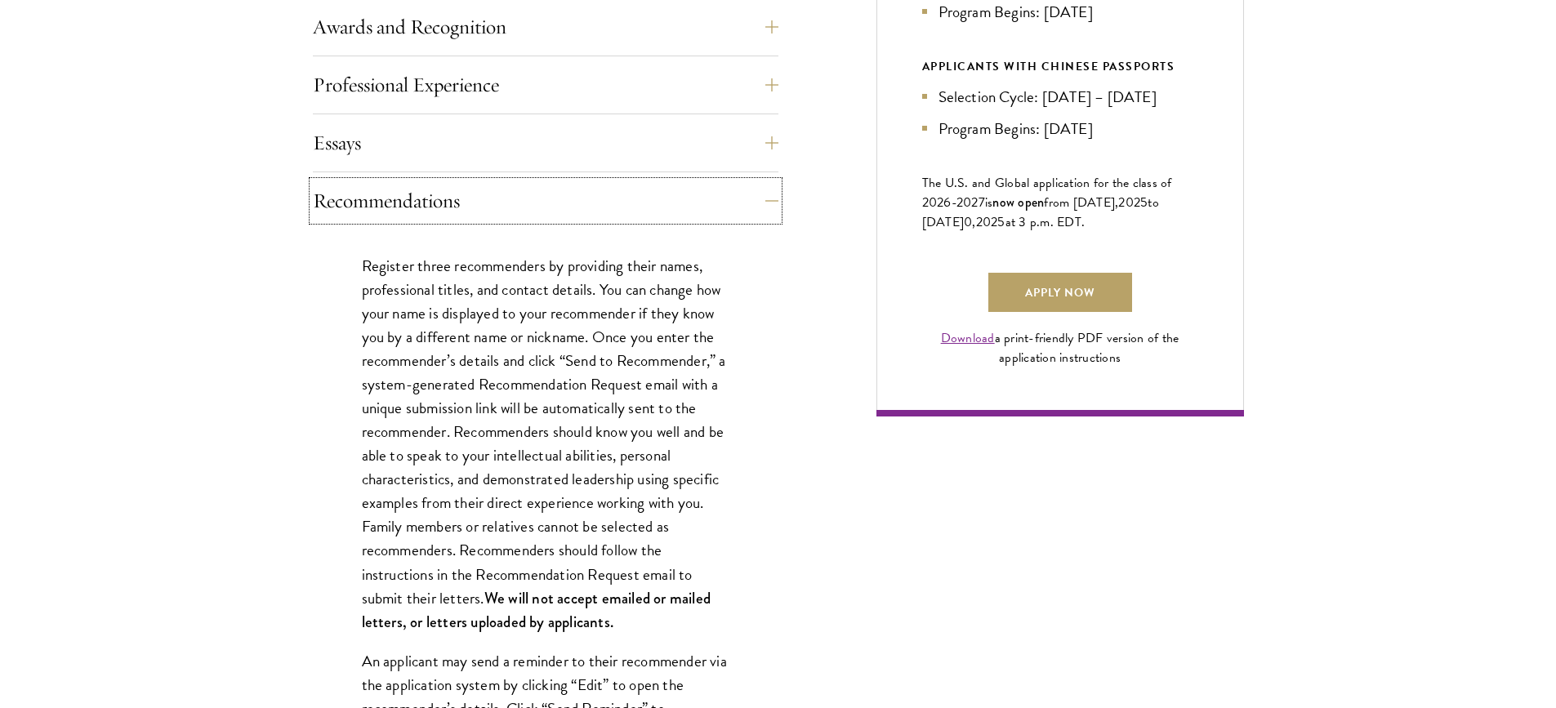
scroll to position [1078, 0]
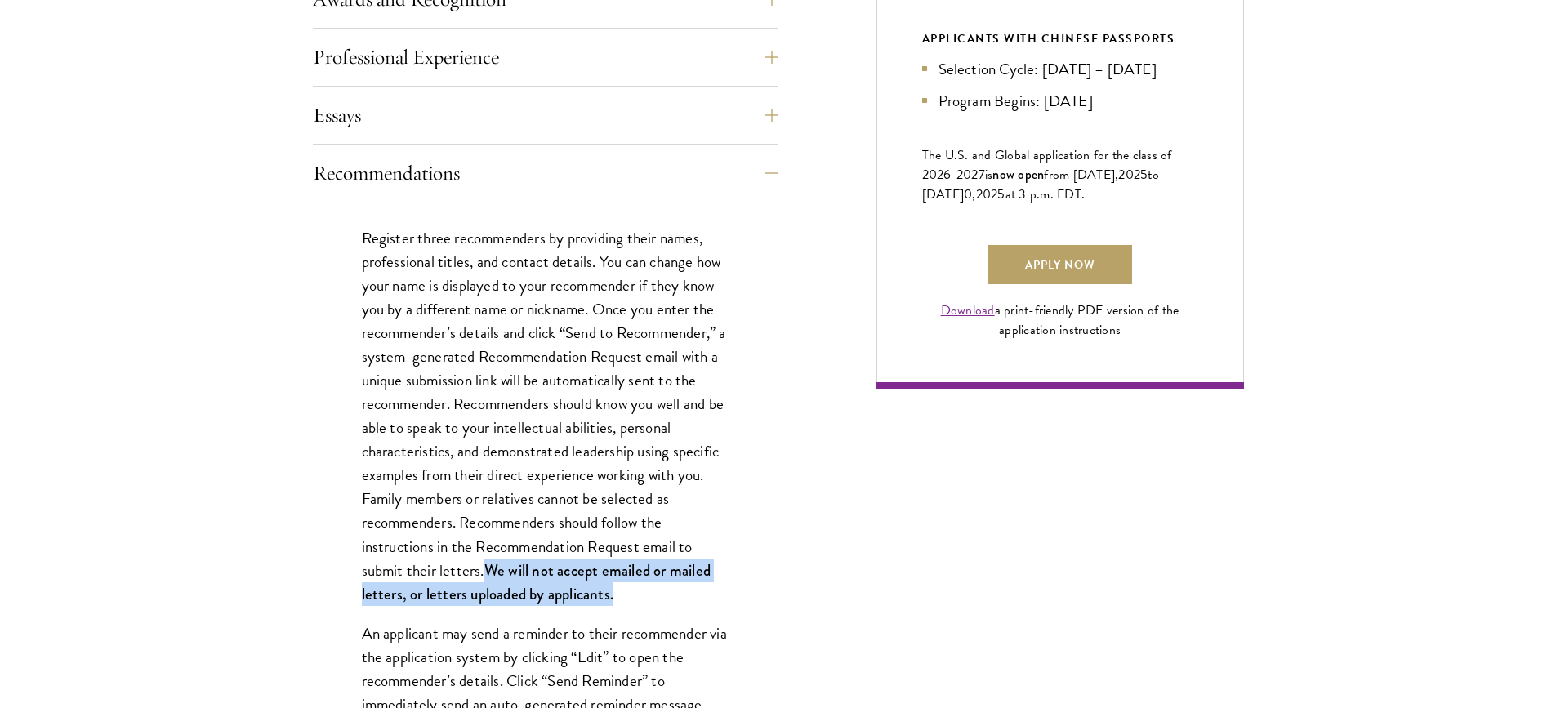
drag, startPoint x: 484, startPoint y: 576, endPoint x: 625, endPoint y: 603, distance: 143.0
click at [625, 603] on p "Register three recommenders by providing their names, professional titles, and …" at bounding box center [545, 416] width 367 height 380
click at [768, 155] on button "Recommendations" at bounding box center [557, 173] width 465 height 39
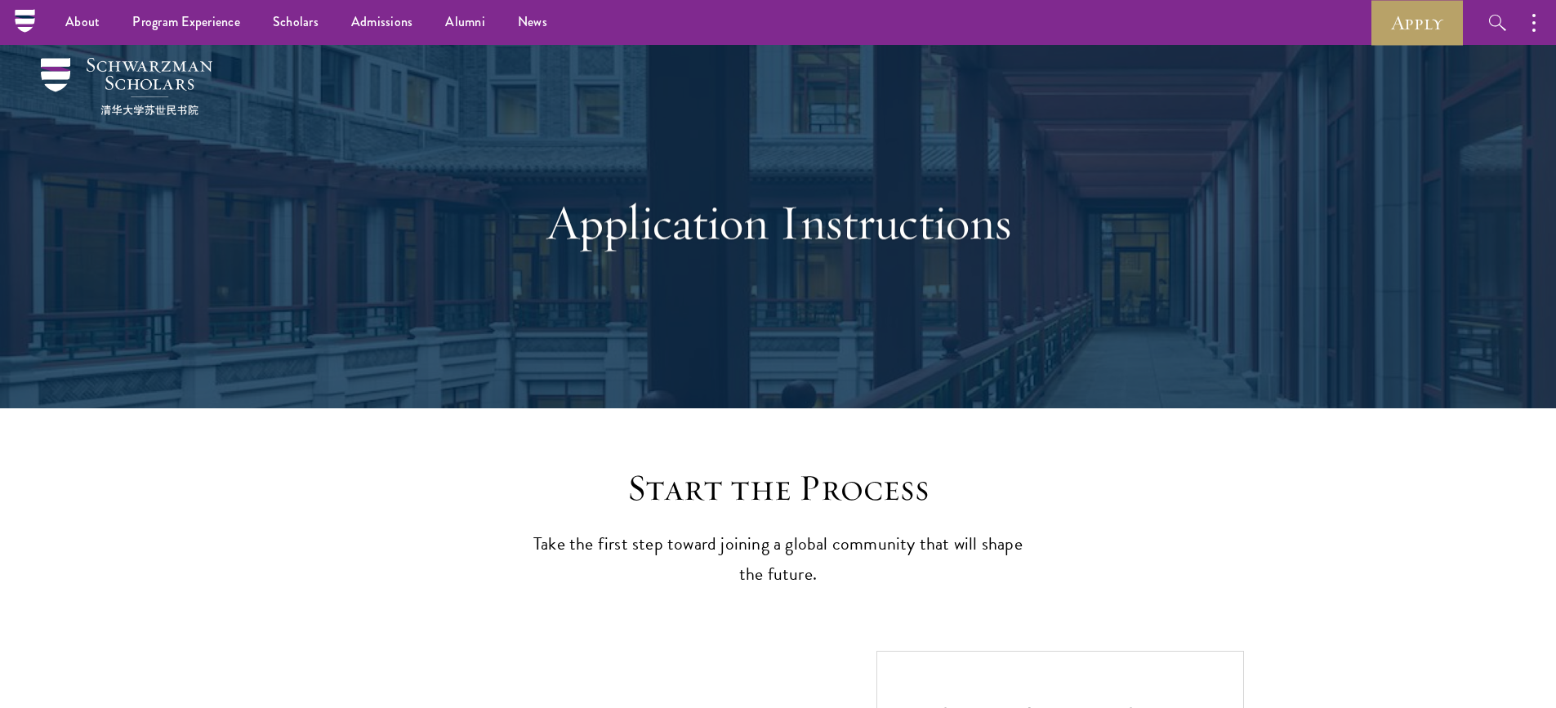
scroll to position [0, 0]
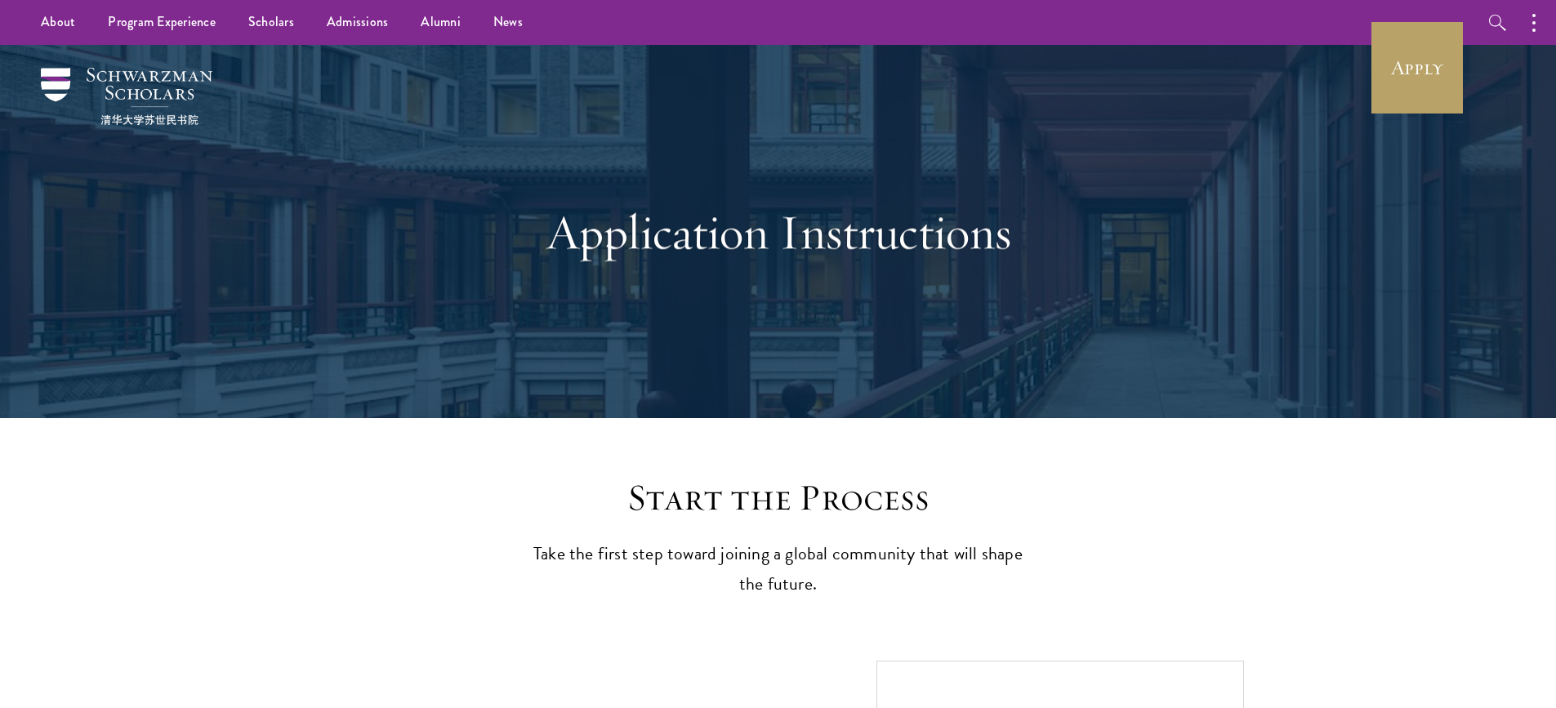
click at [968, 541] on p "Take the first step toward joining a global community that will shape the futur…" at bounding box center [778, 569] width 506 height 60
drag, startPoint x: 691, startPoint y: 706, endPoint x: 697, endPoint y: 723, distance: 17.3
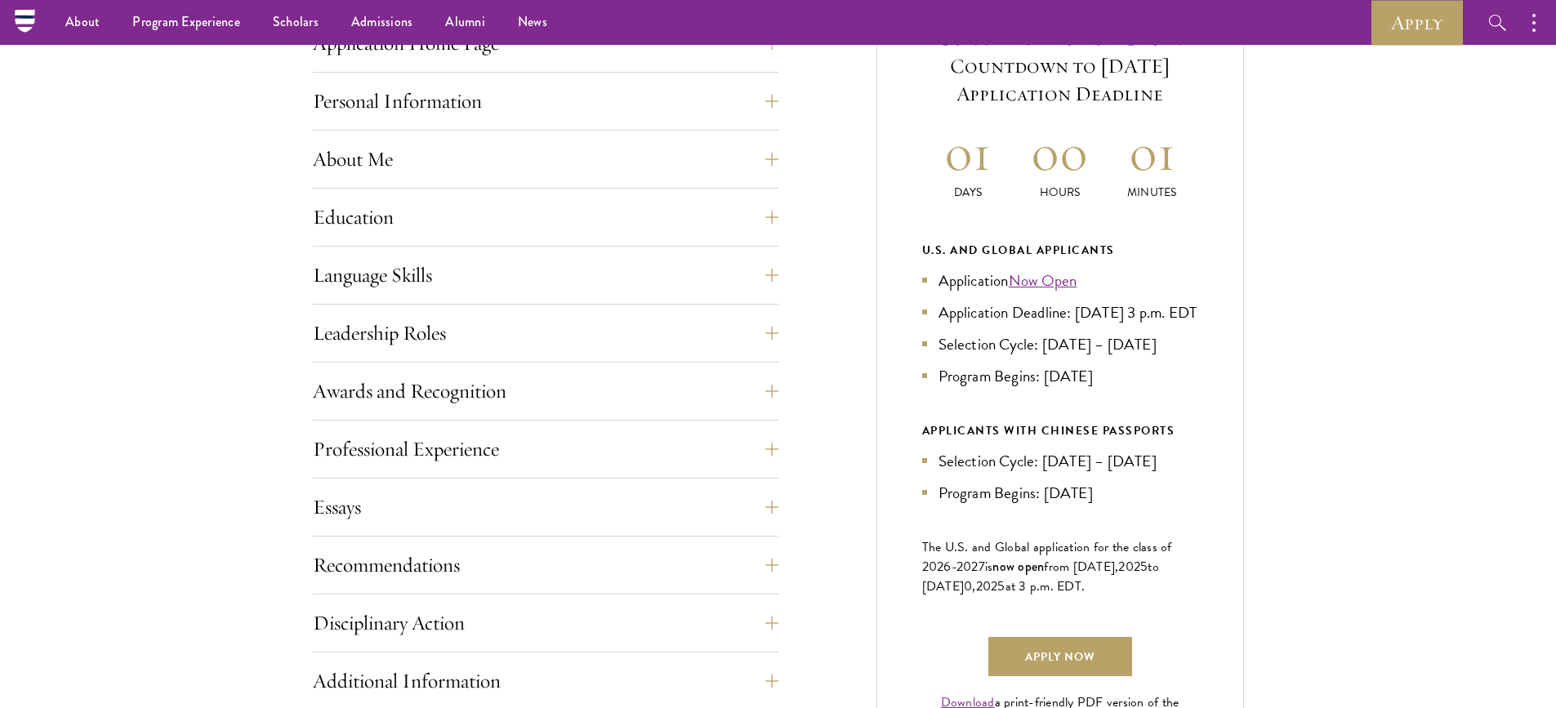
scroll to position [730, 0]
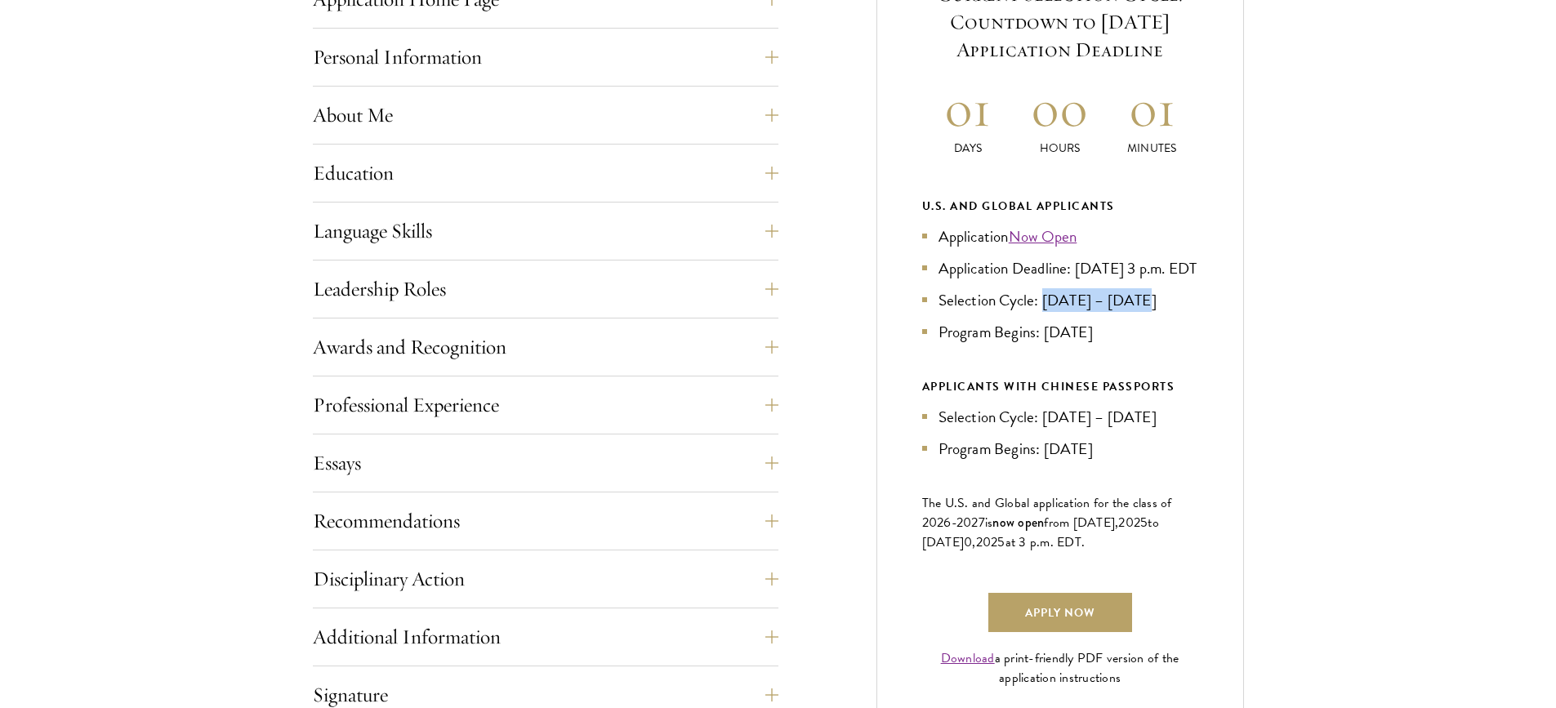
drag, startPoint x: 1044, startPoint y: 325, endPoint x: 1145, endPoint y: 327, distance: 101.3
click at [1145, 312] on li "Selection Cycle: [DATE] – [DATE]" at bounding box center [1060, 300] width 276 height 24
copy li "Oct – Nov 2025"
drag, startPoint x: 1076, startPoint y: 268, endPoint x: 1164, endPoint y: 264, distance: 88.3
click at [1164, 264] on li "Application Deadline: [DATE] 3 p.m. EDT" at bounding box center [1060, 268] width 276 height 24
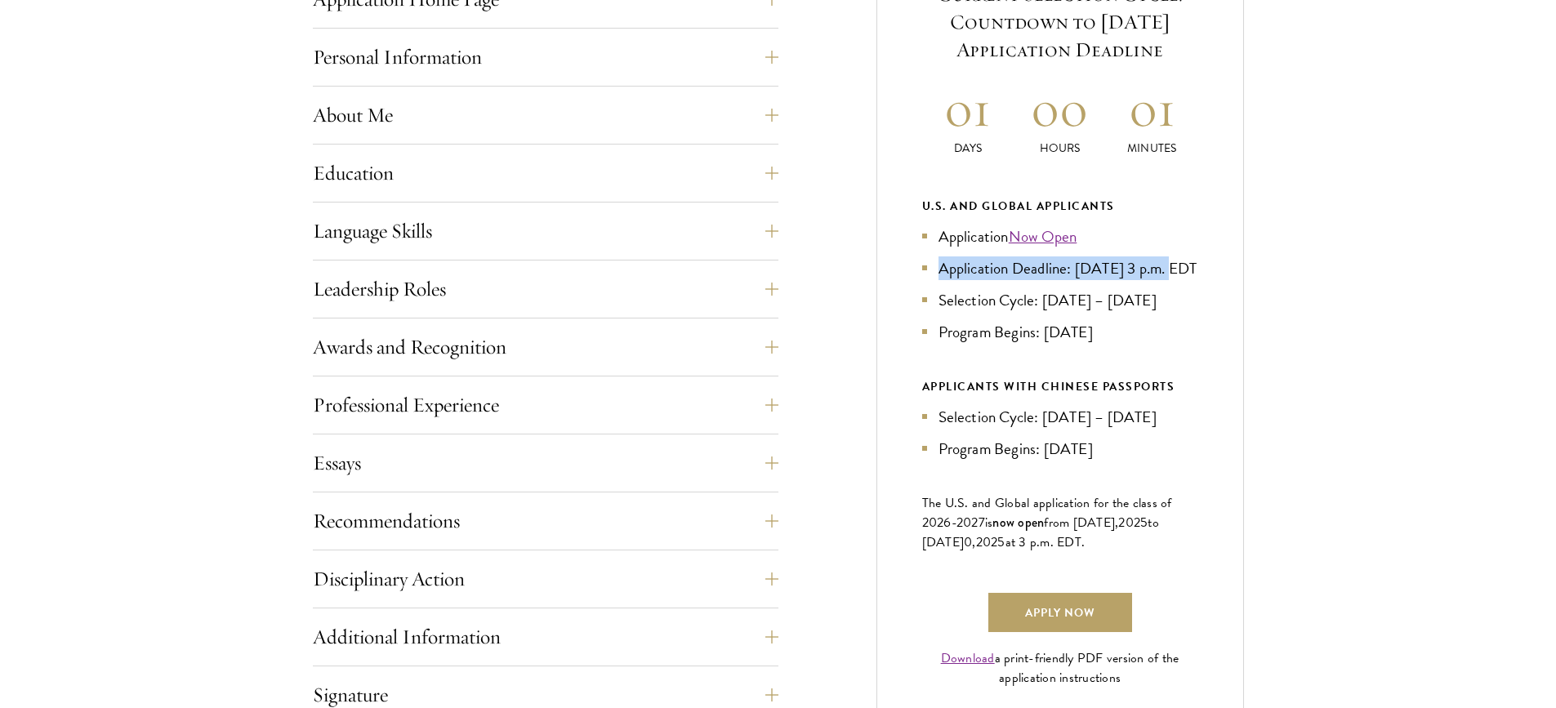
drag, startPoint x: 939, startPoint y: 267, endPoint x: 1167, endPoint y: 265, distance: 227.8
click at [1167, 265] on li "Application Deadline: [DATE] 3 p.m. EDT" at bounding box center [1060, 268] width 276 height 24
copy li "Application Deadline: Sept 10, 2025"
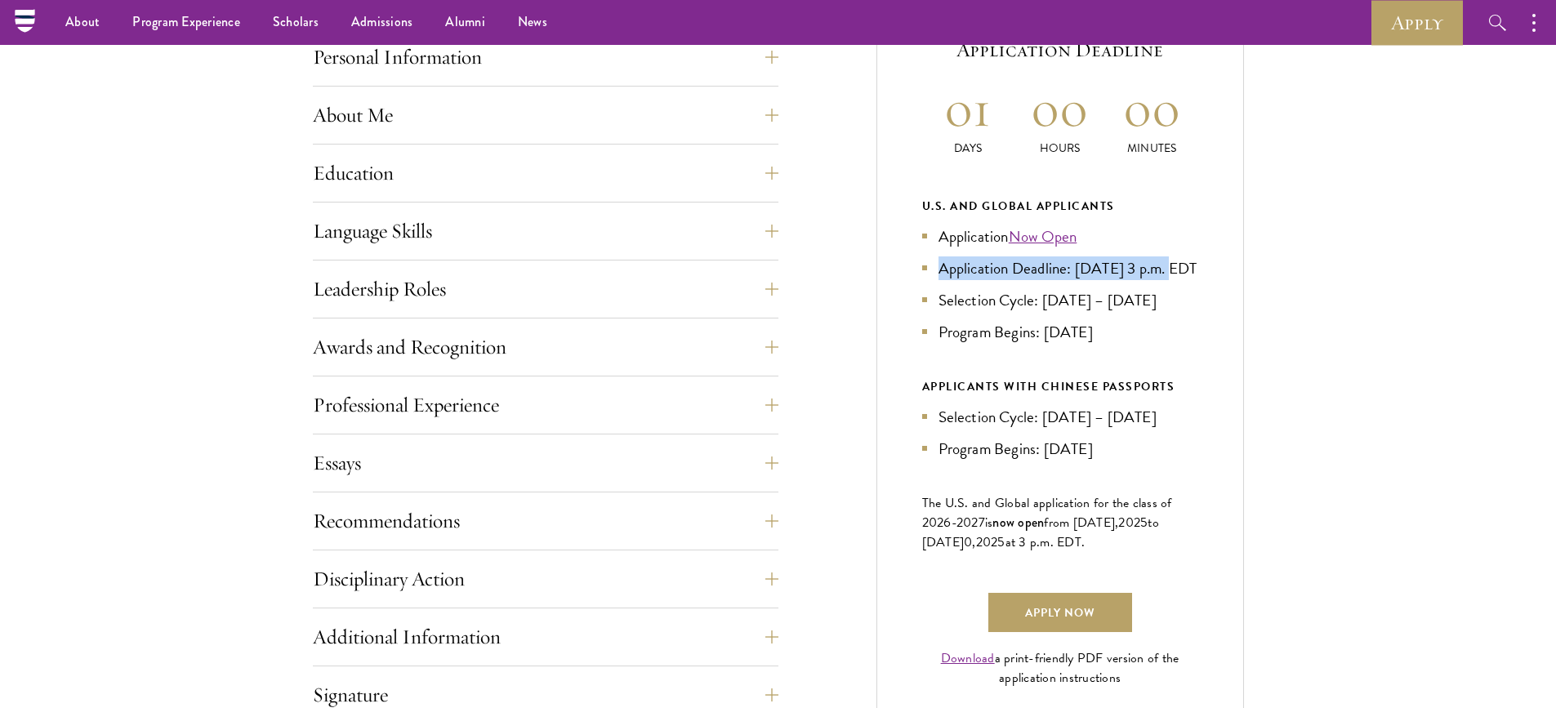
scroll to position [111, 0]
